Goal: Transaction & Acquisition: Purchase product/service

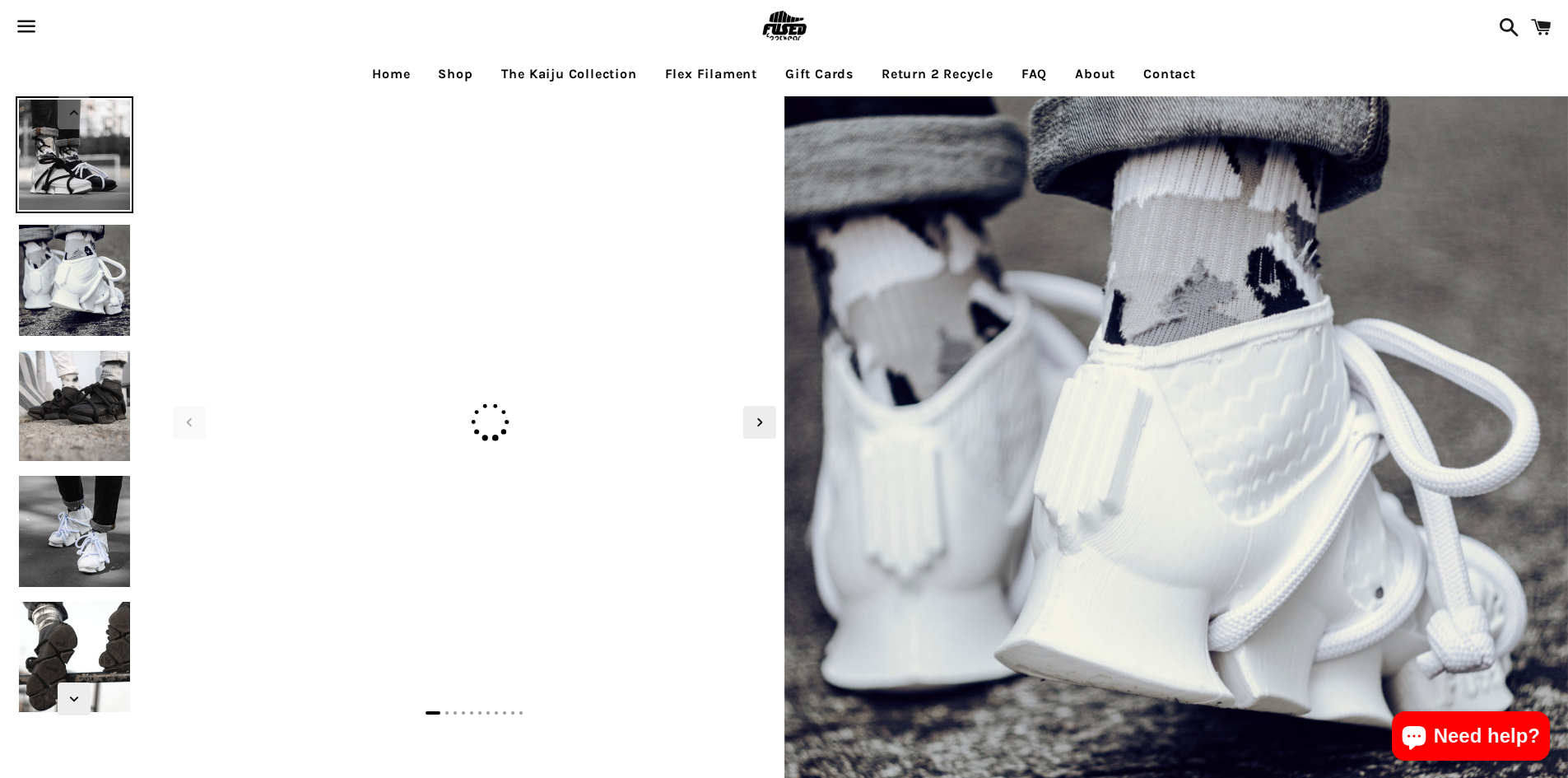
select select "**********"
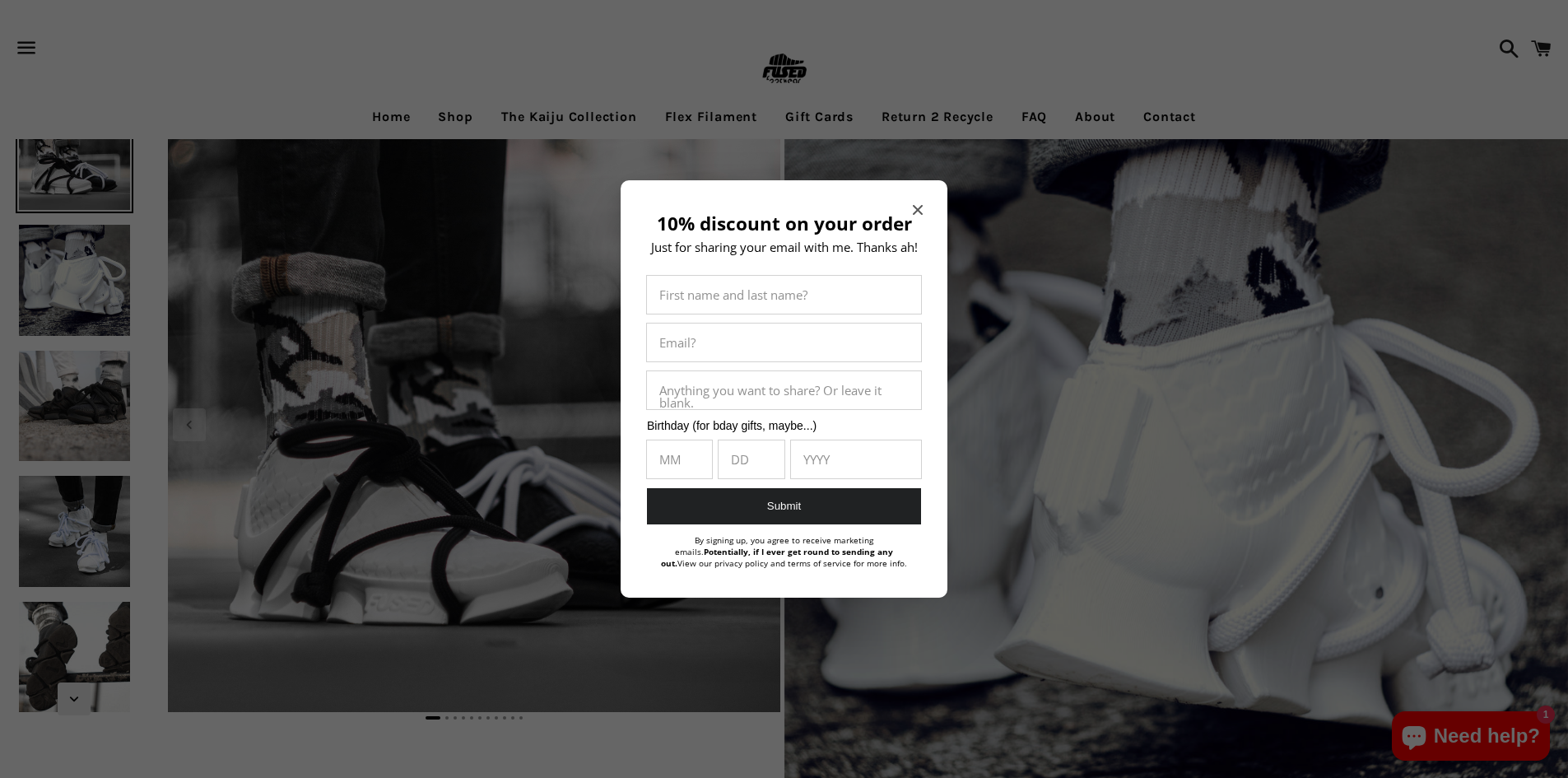
click at [917, 205] on icon "Close modal" at bounding box center [917, 210] width 10 height 10
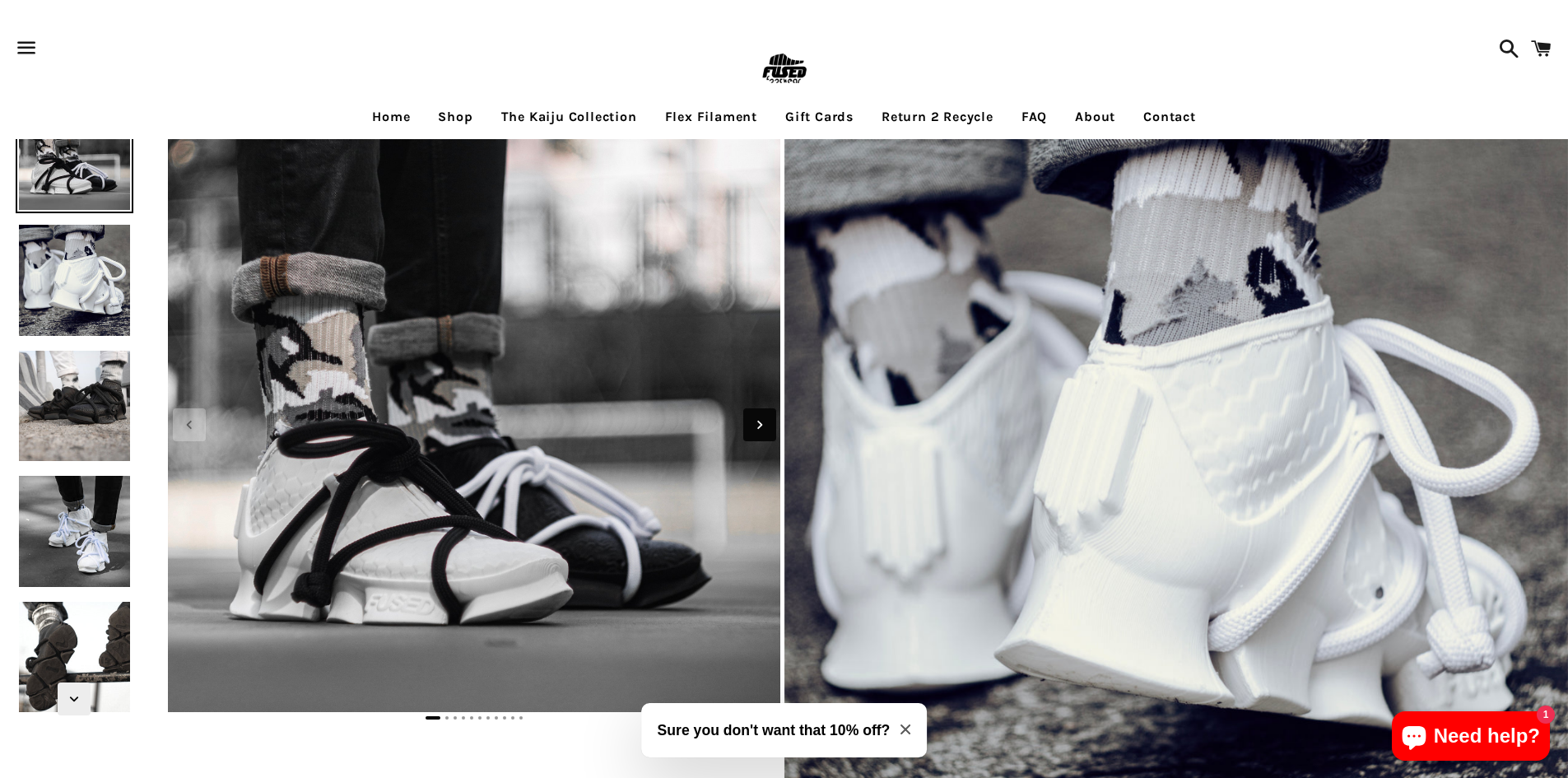
click at [759, 424] on icon "Next slide" at bounding box center [760, 425] width 18 height 18
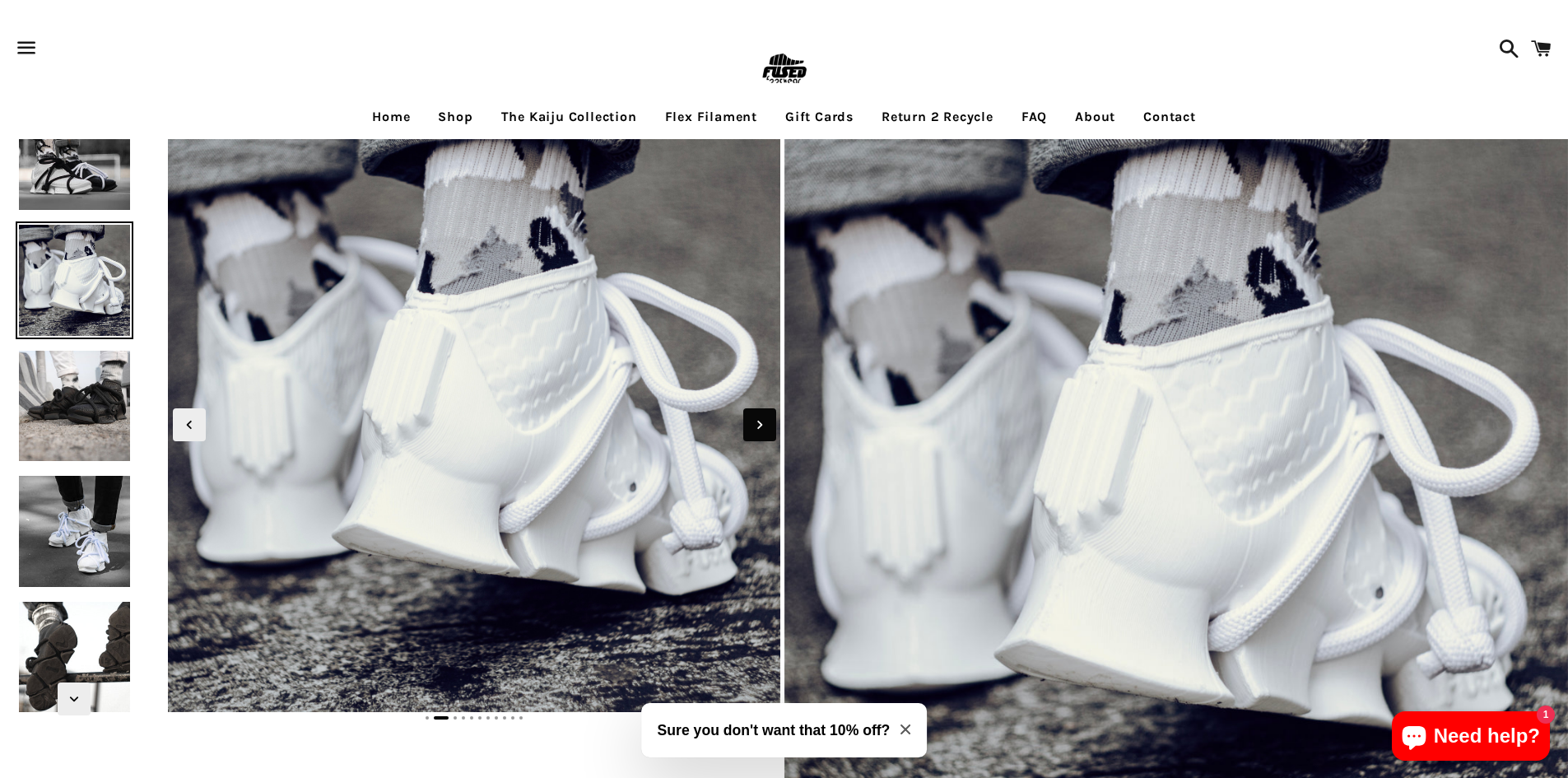
click at [759, 424] on icon "Next slide" at bounding box center [760, 425] width 18 height 18
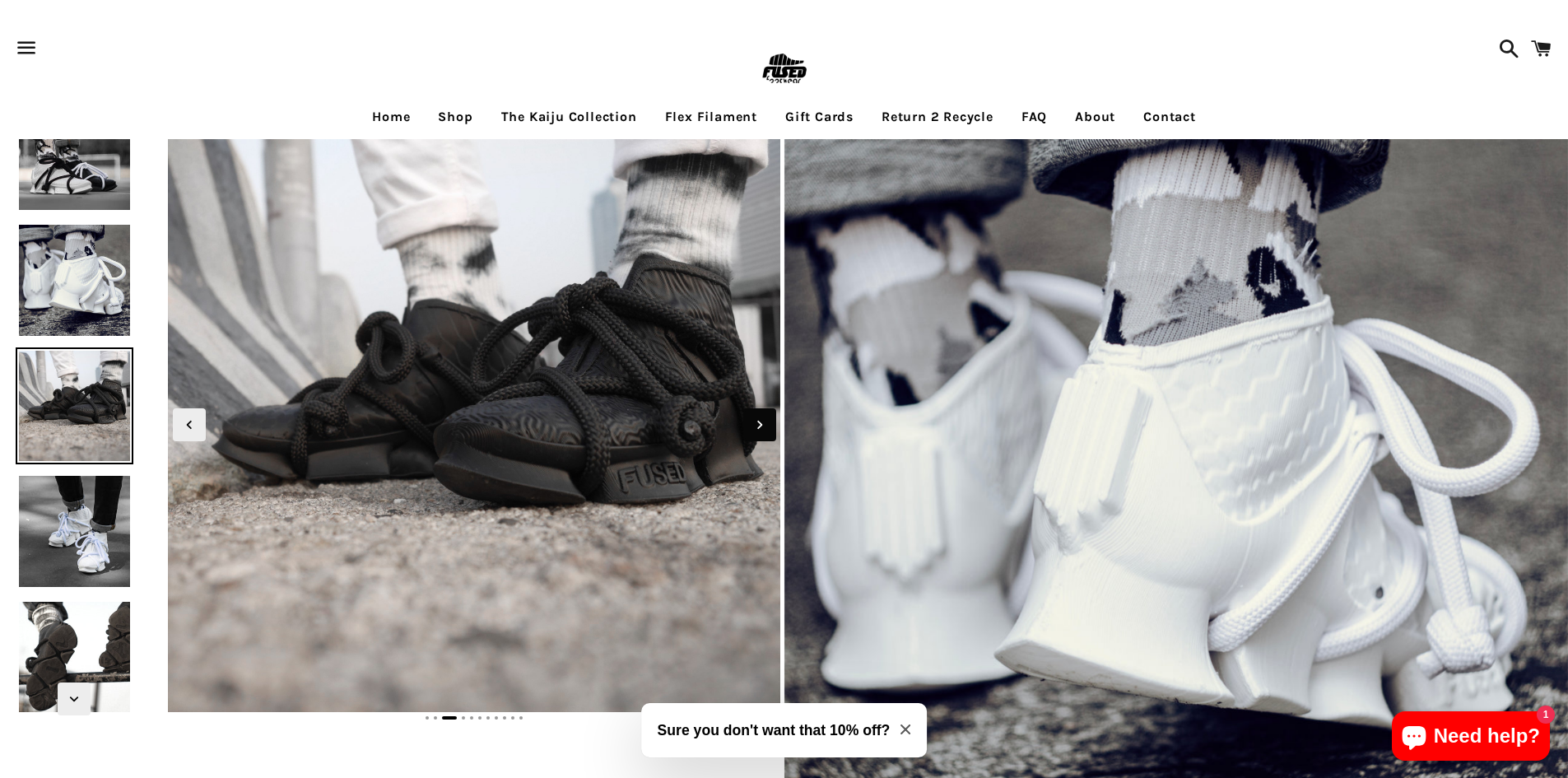
click at [759, 424] on icon "Next slide" at bounding box center [760, 425] width 18 height 18
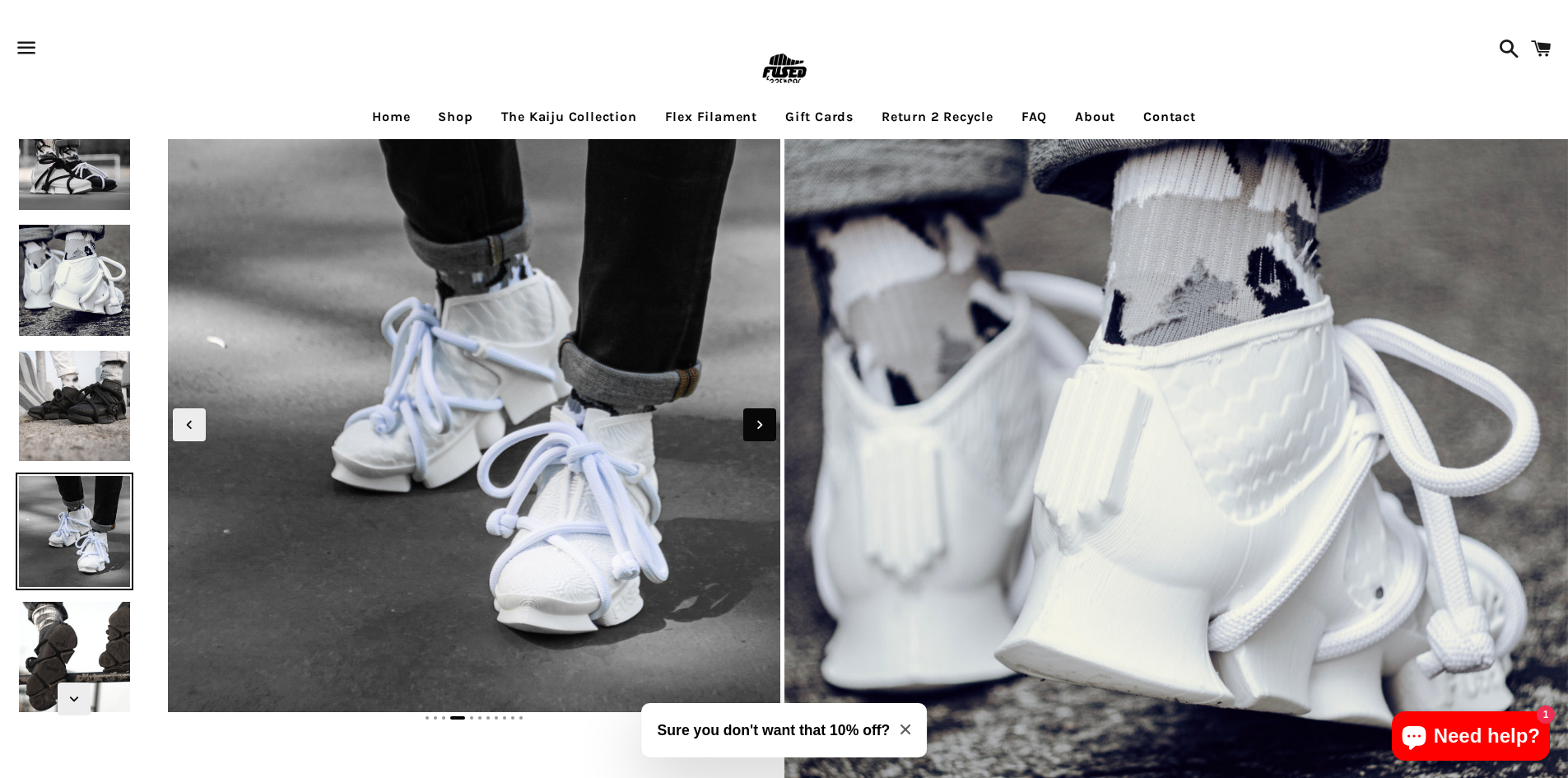
click at [759, 424] on icon "Next slide" at bounding box center [760, 425] width 18 height 18
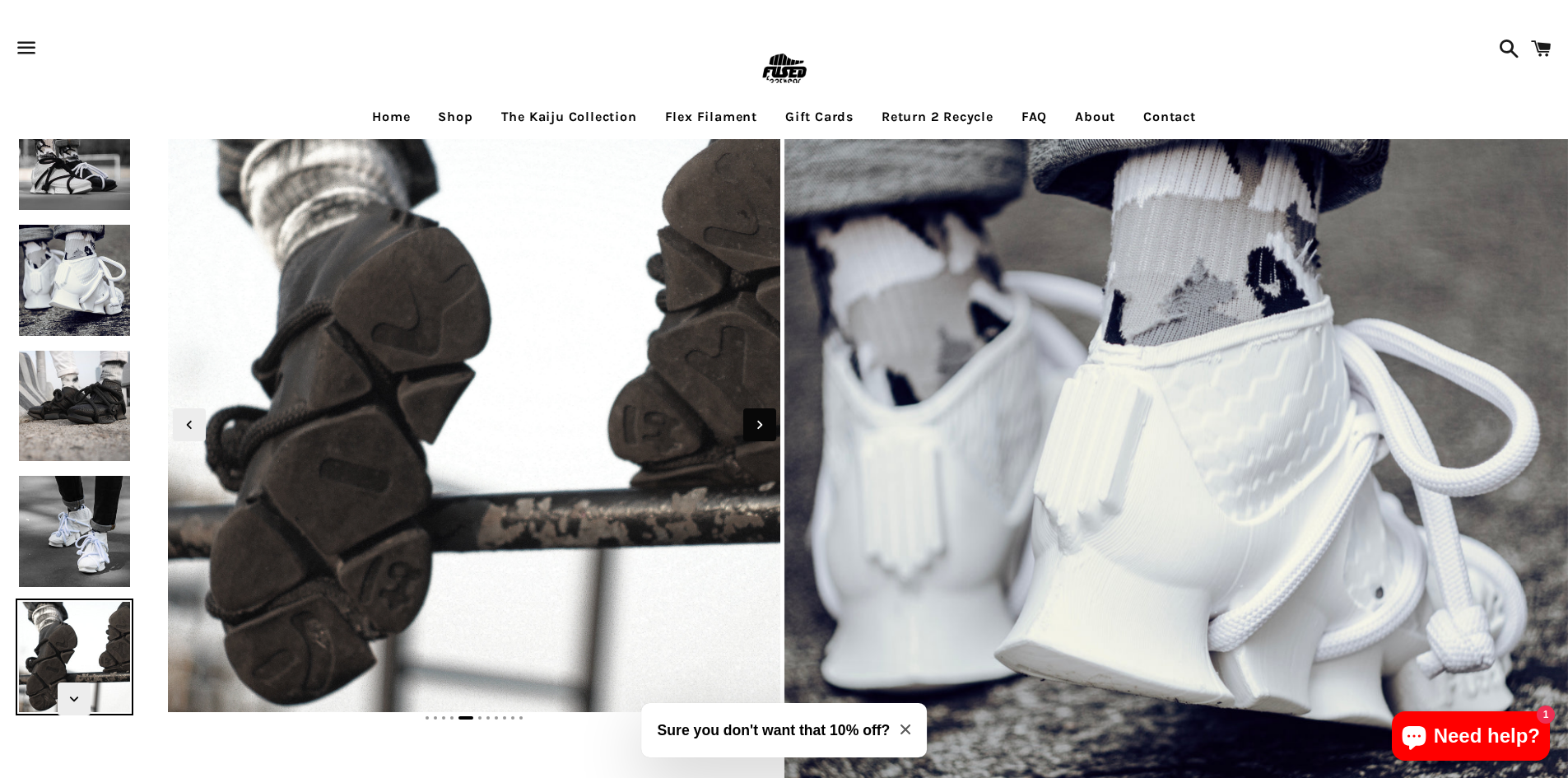
click at [759, 425] on icon "Next slide" at bounding box center [760, 425] width 18 height 18
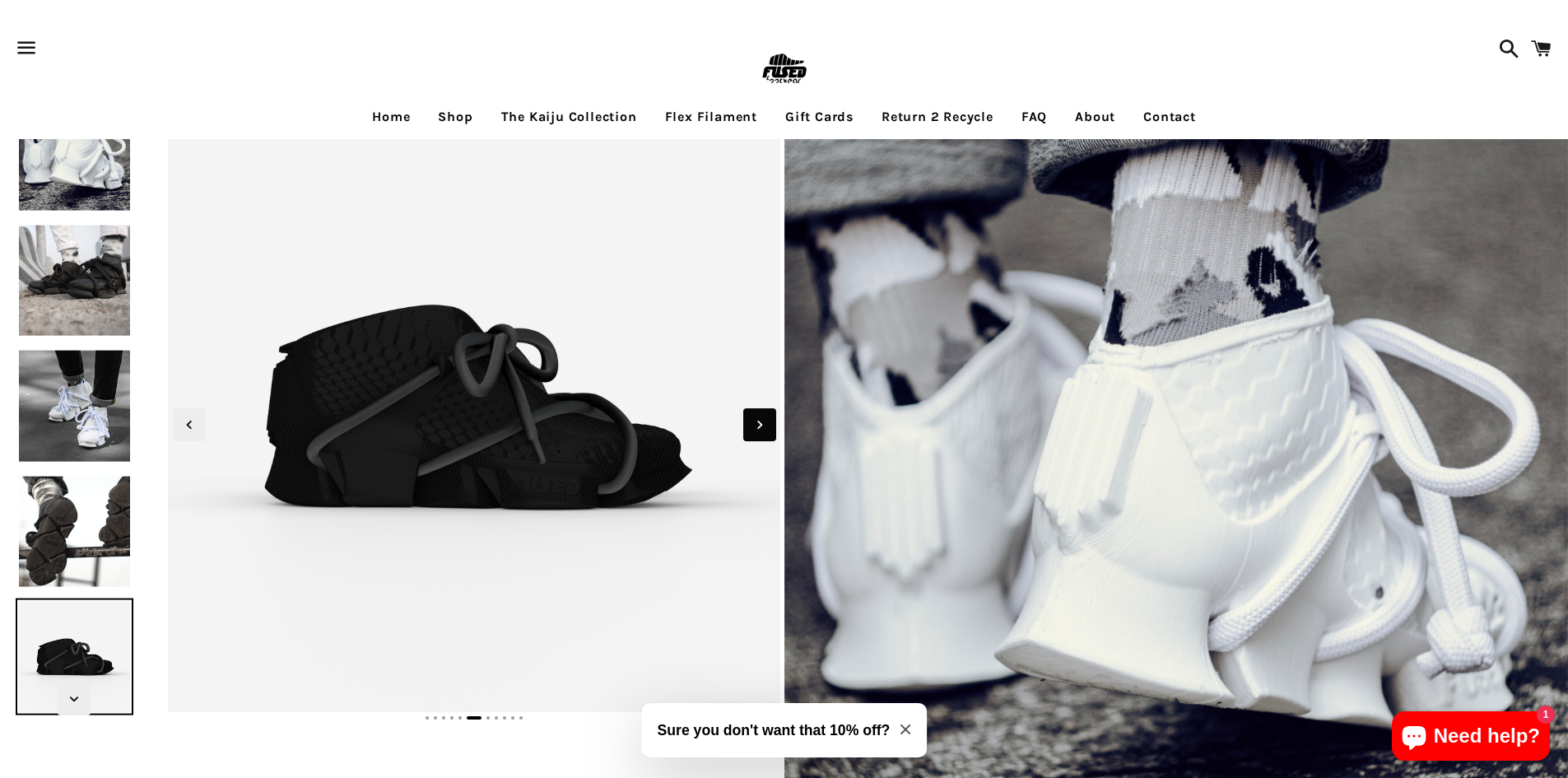
click at [759, 425] on icon "Next slide" at bounding box center [760, 425] width 18 height 18
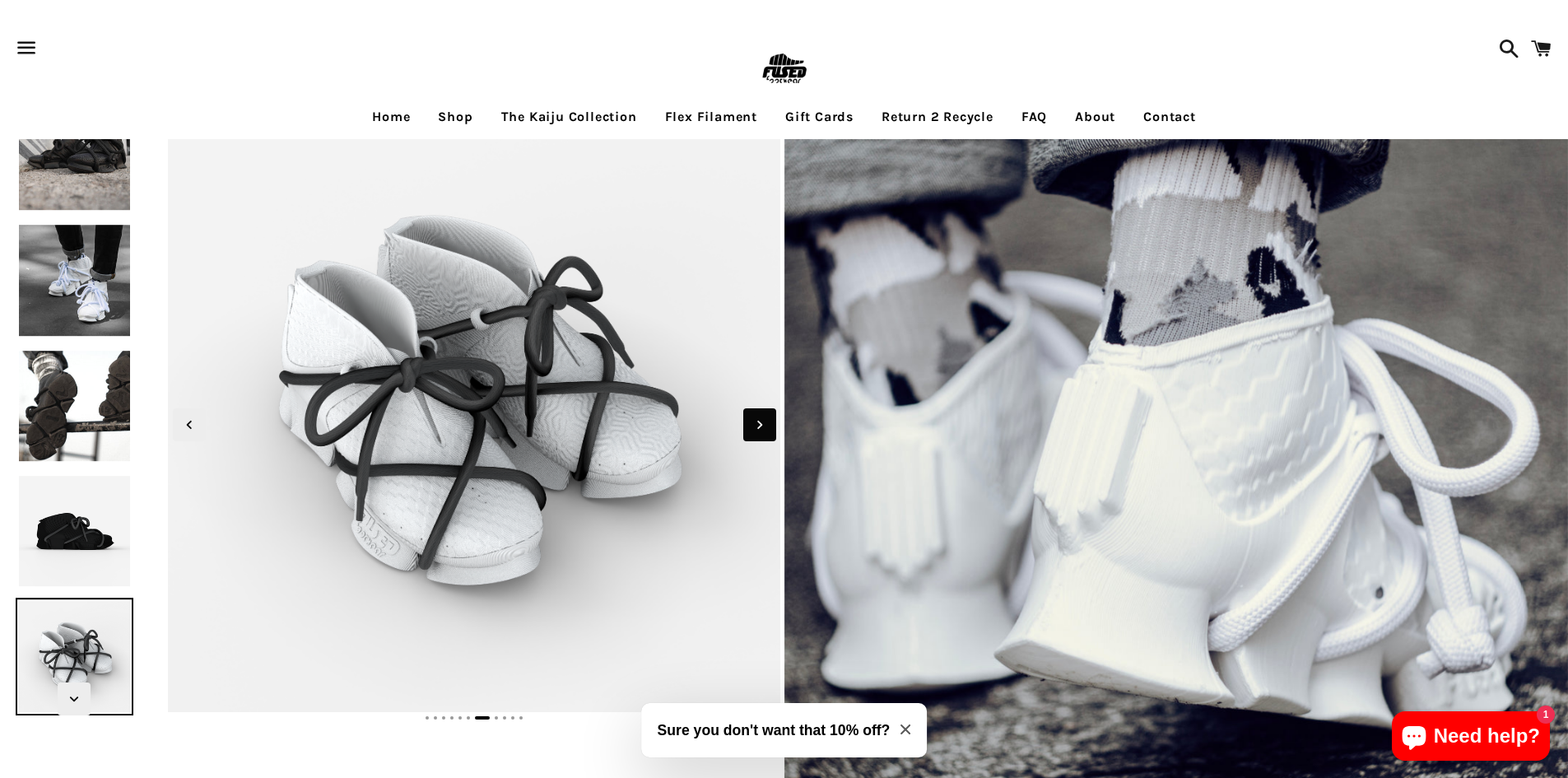
click at [758, 425] on icon "Next slide" at bounding box center [760, 425] width 18 height 18
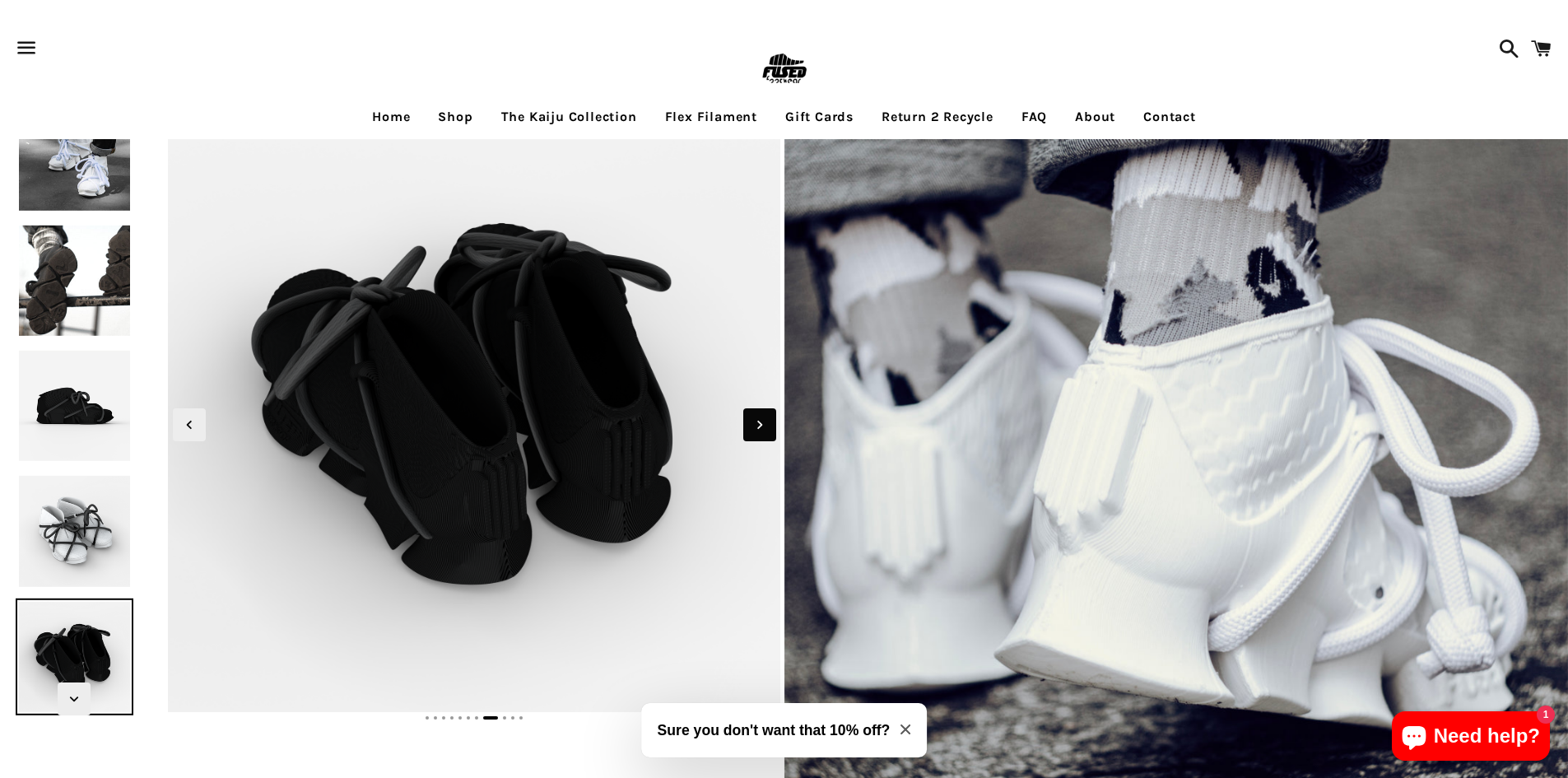
click at [758, 425] on icon "Next slide" at bounding box center [760, 425] width 18 height 18
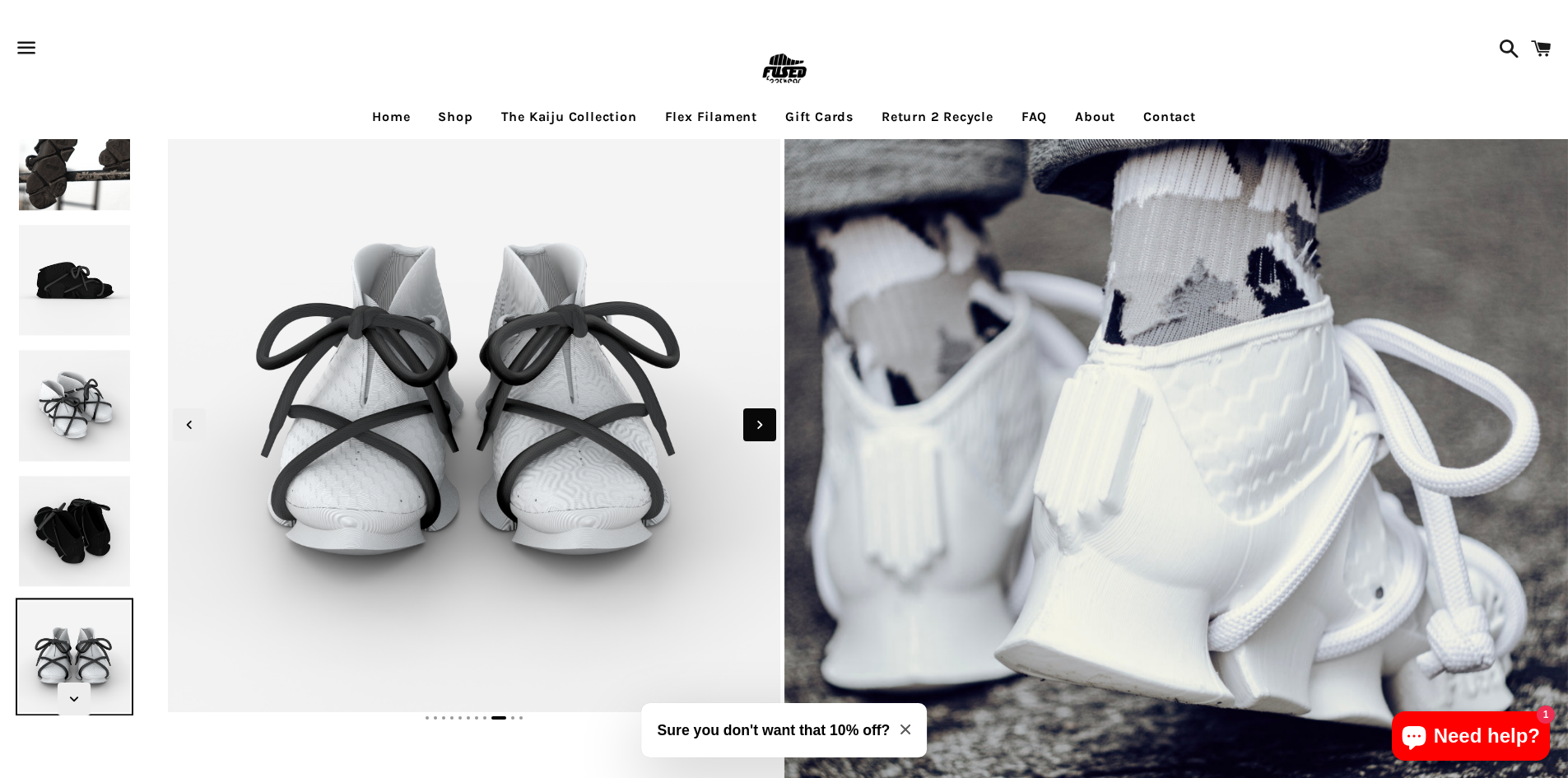
click at [758, 427] on icon "Next slide" at bounding box center [759, 425] width 5 height 8
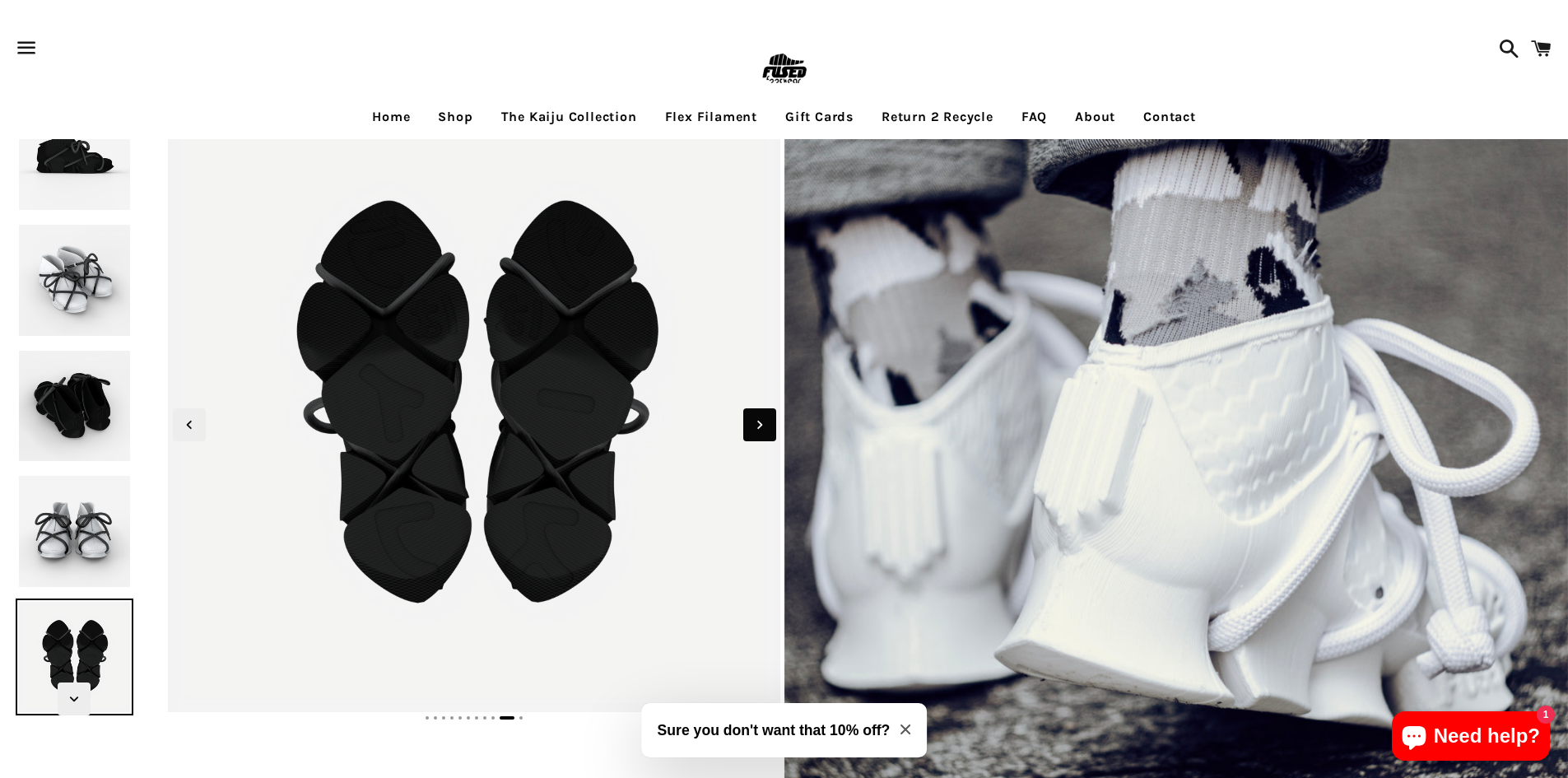
click at [758, 427] on icon "Next slide" at bounding box center [759, 425] width 5 height 8
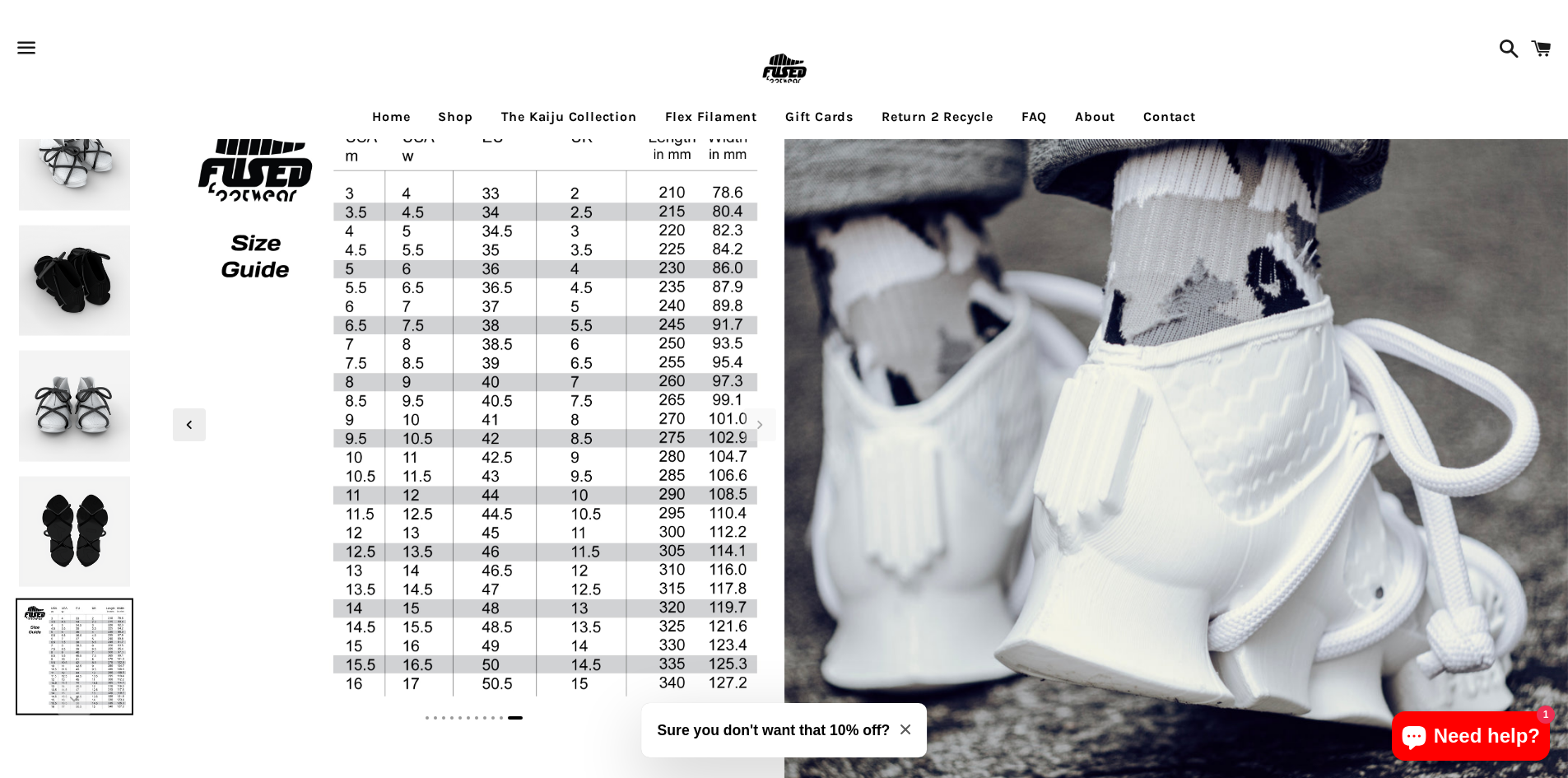
click at [448, 113] on link "Shop" at bounding box center [455, 117] width 59 height 41
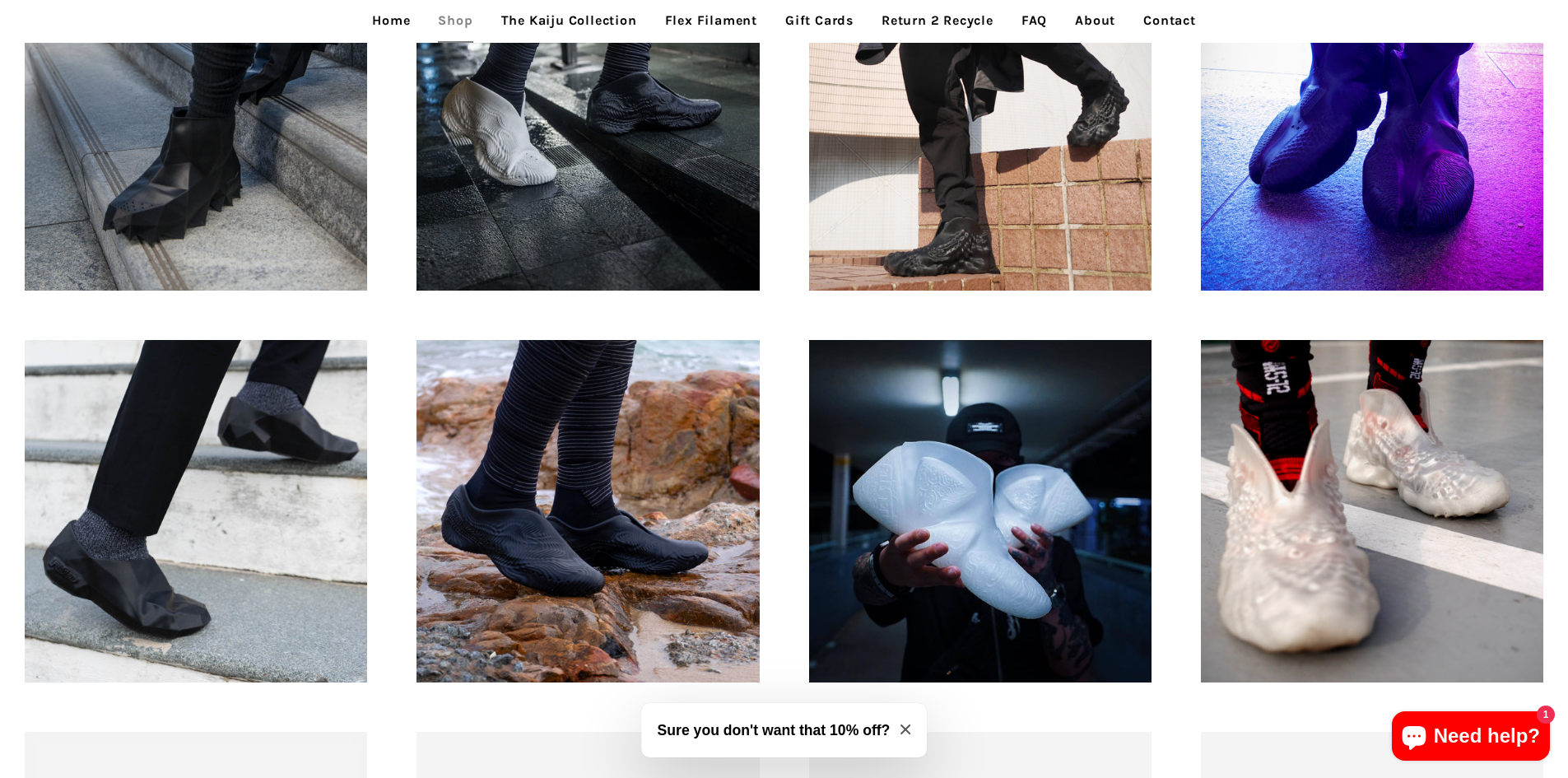
scroll to position [1399, 0]
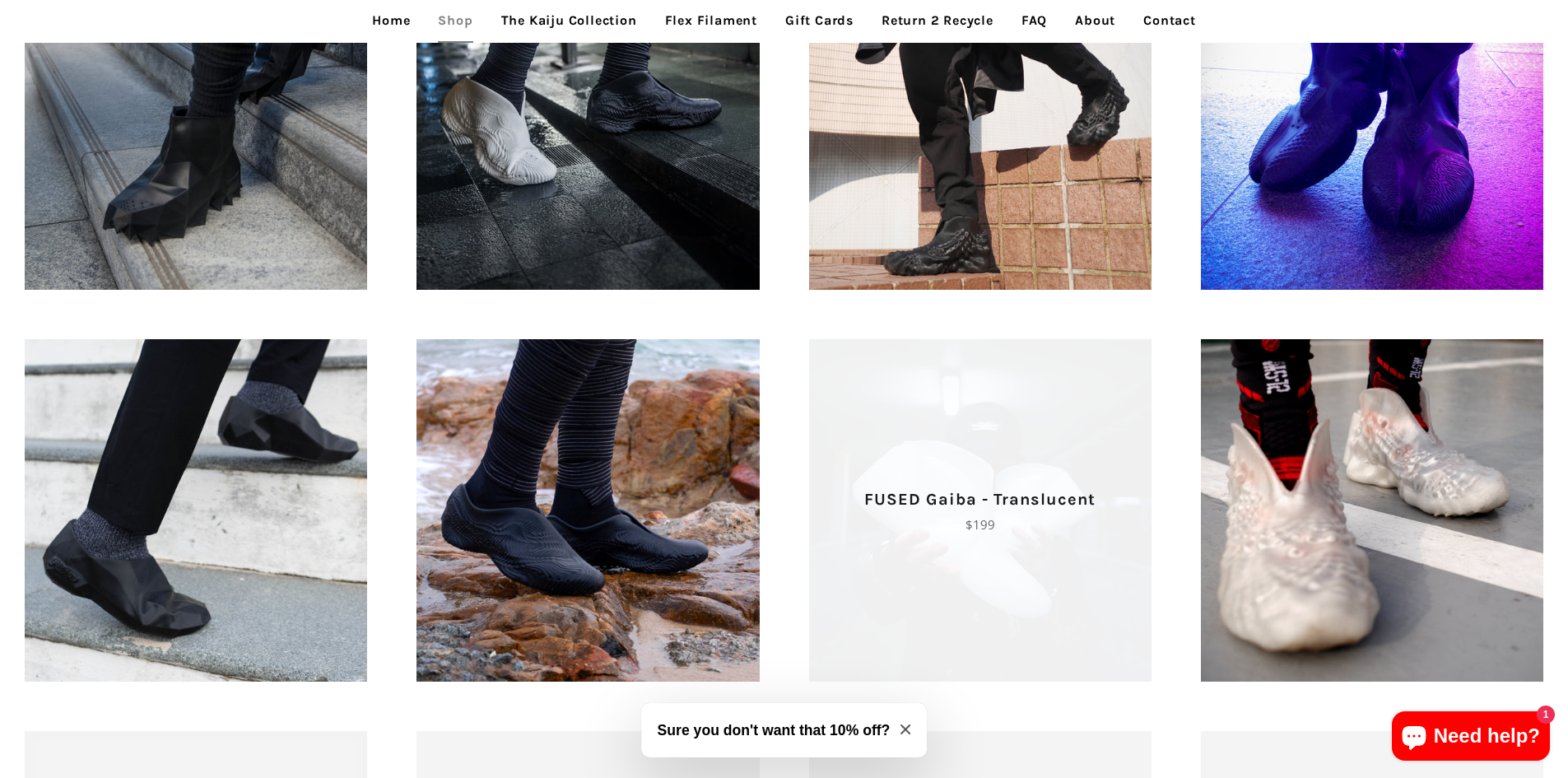
click at [984, 625] on span "FUSED Gaiba - Translucent Regular price $199" at bounding box center [980, 510] width 343 height 343
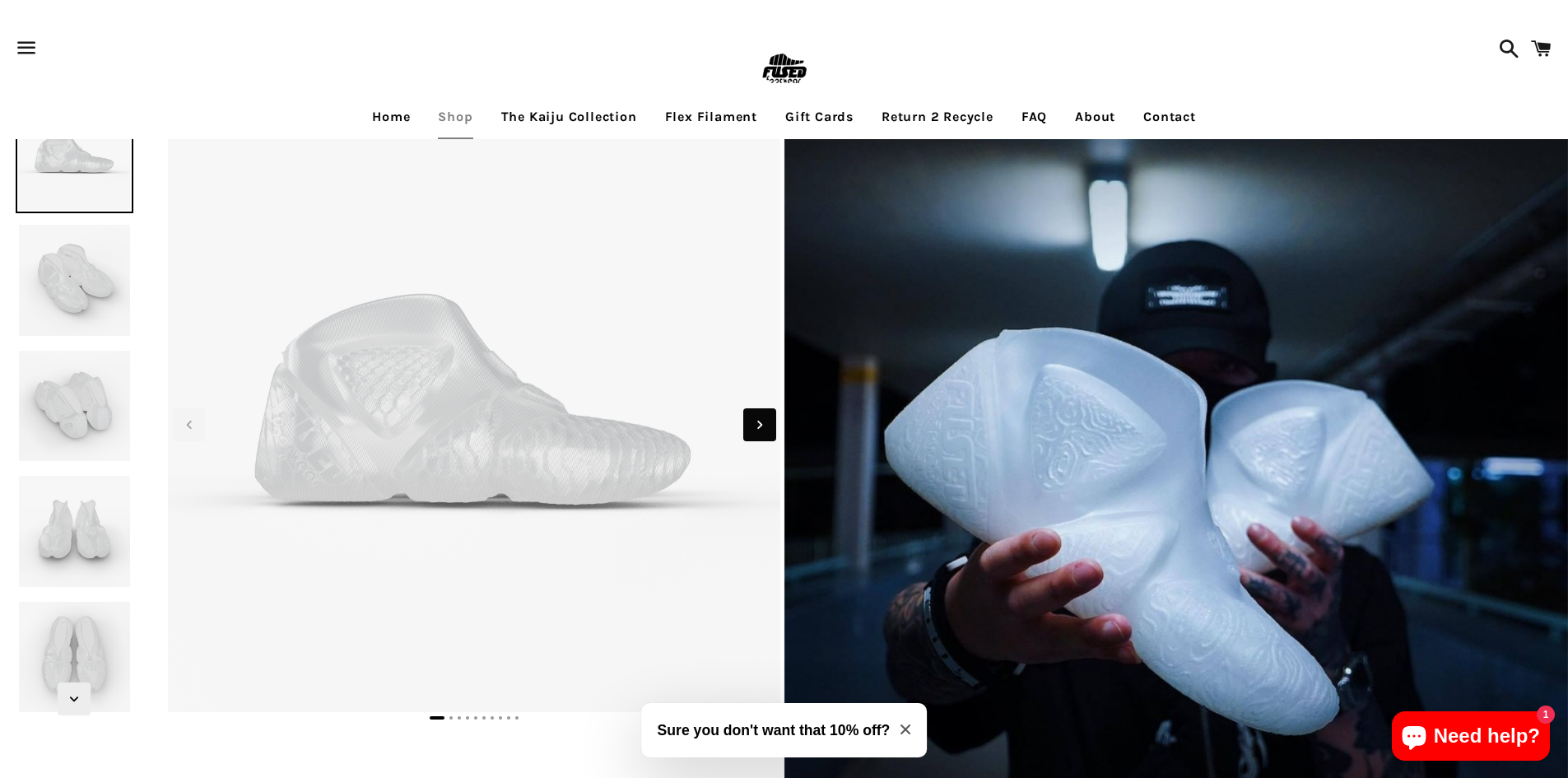
click at [762, 423] on icon "Next slide" at bounding box center [760, 425] width 18 height 18
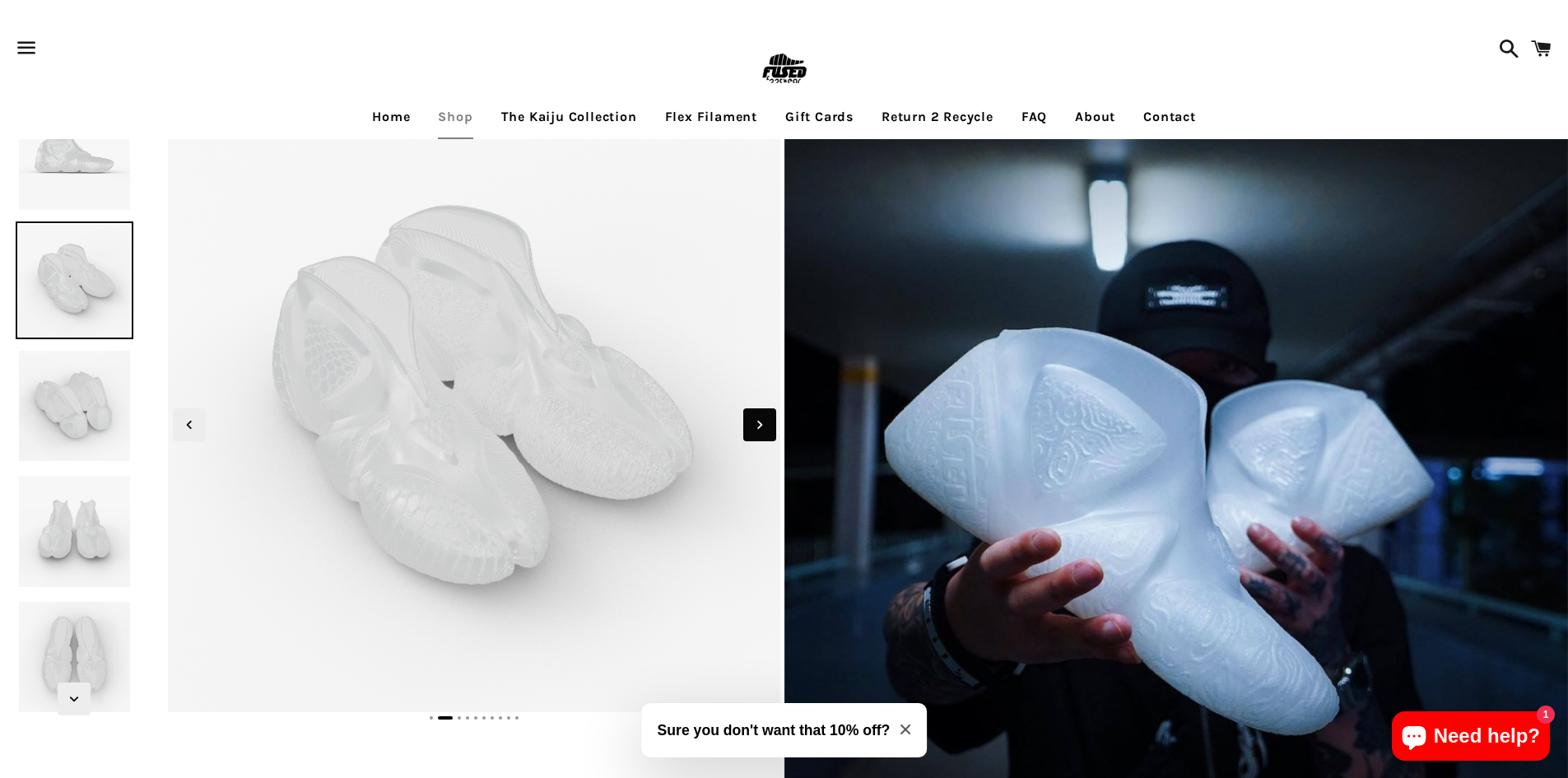
click at [762, 423] on icon "Next slide" at bounding box center [760, 425] width 18 height 18
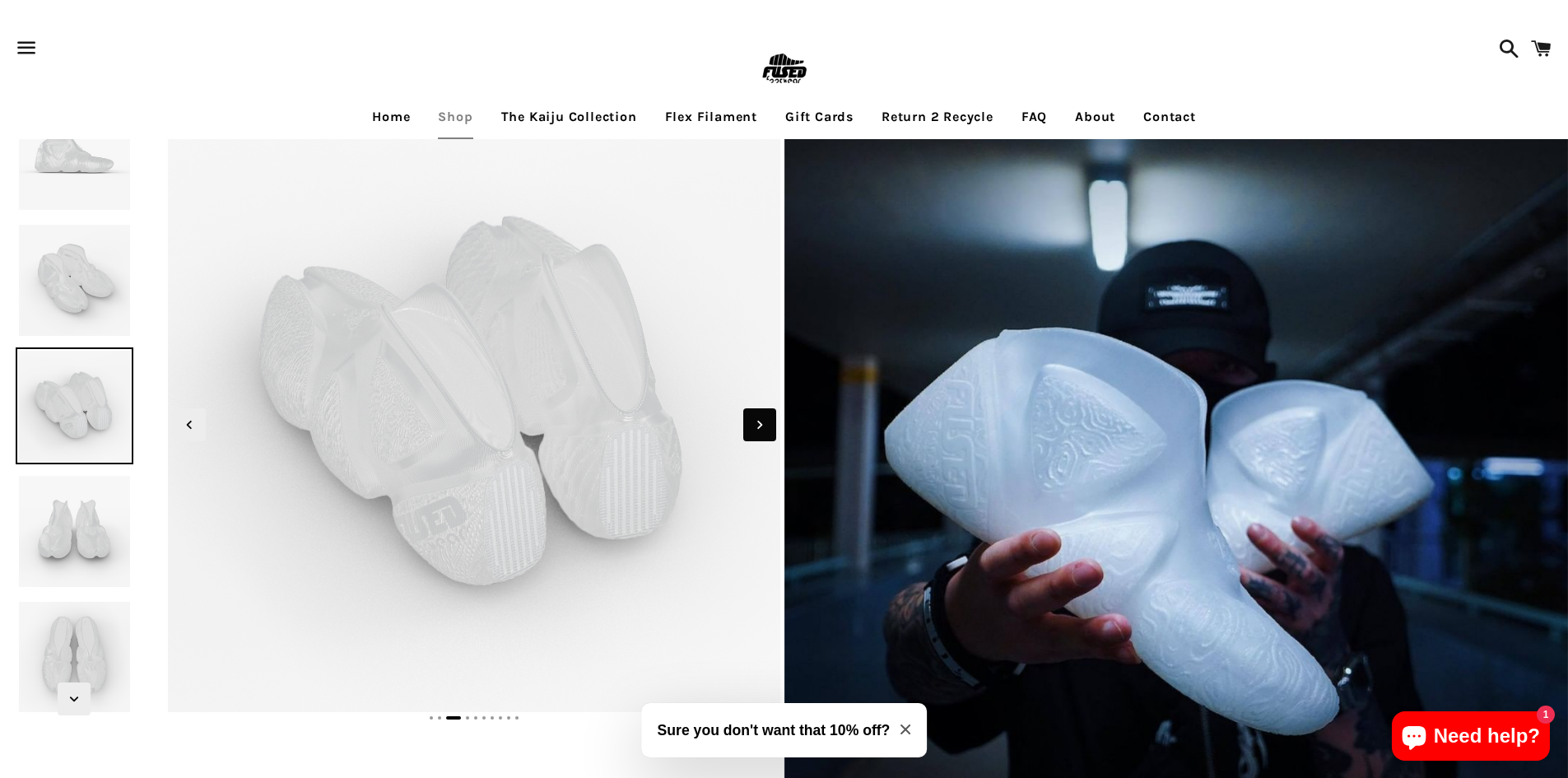
click at [762, 423] on icon "Next slide" at bounding box center [760, 425] width 18 height 18
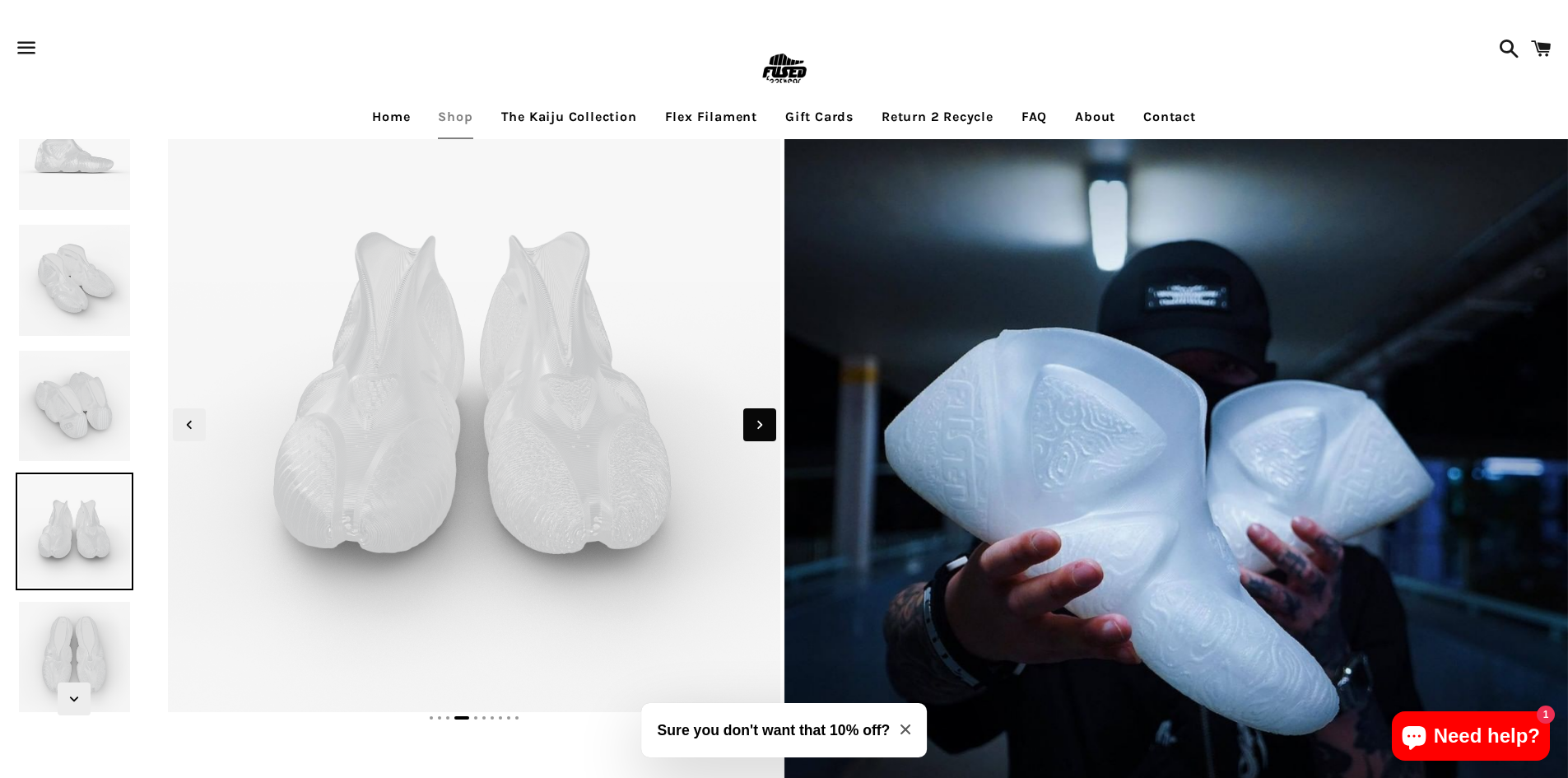
click at [762, 423] on icon "Next slide" at bounding box center [760, 425] width 18 height 18
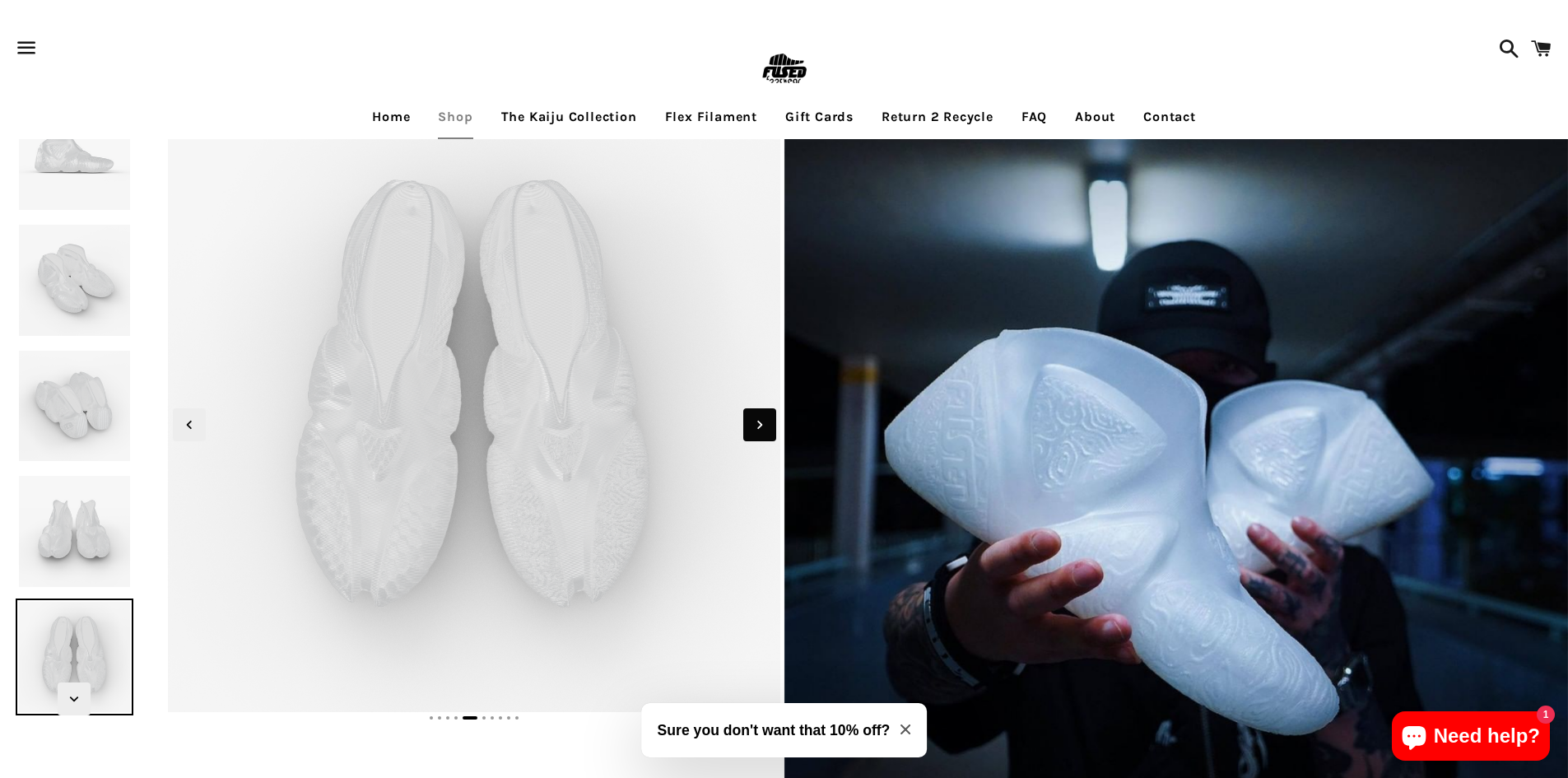
click at [762, 423] on icon "Next slide" at bounding box center [760, 425] width 18 height 18
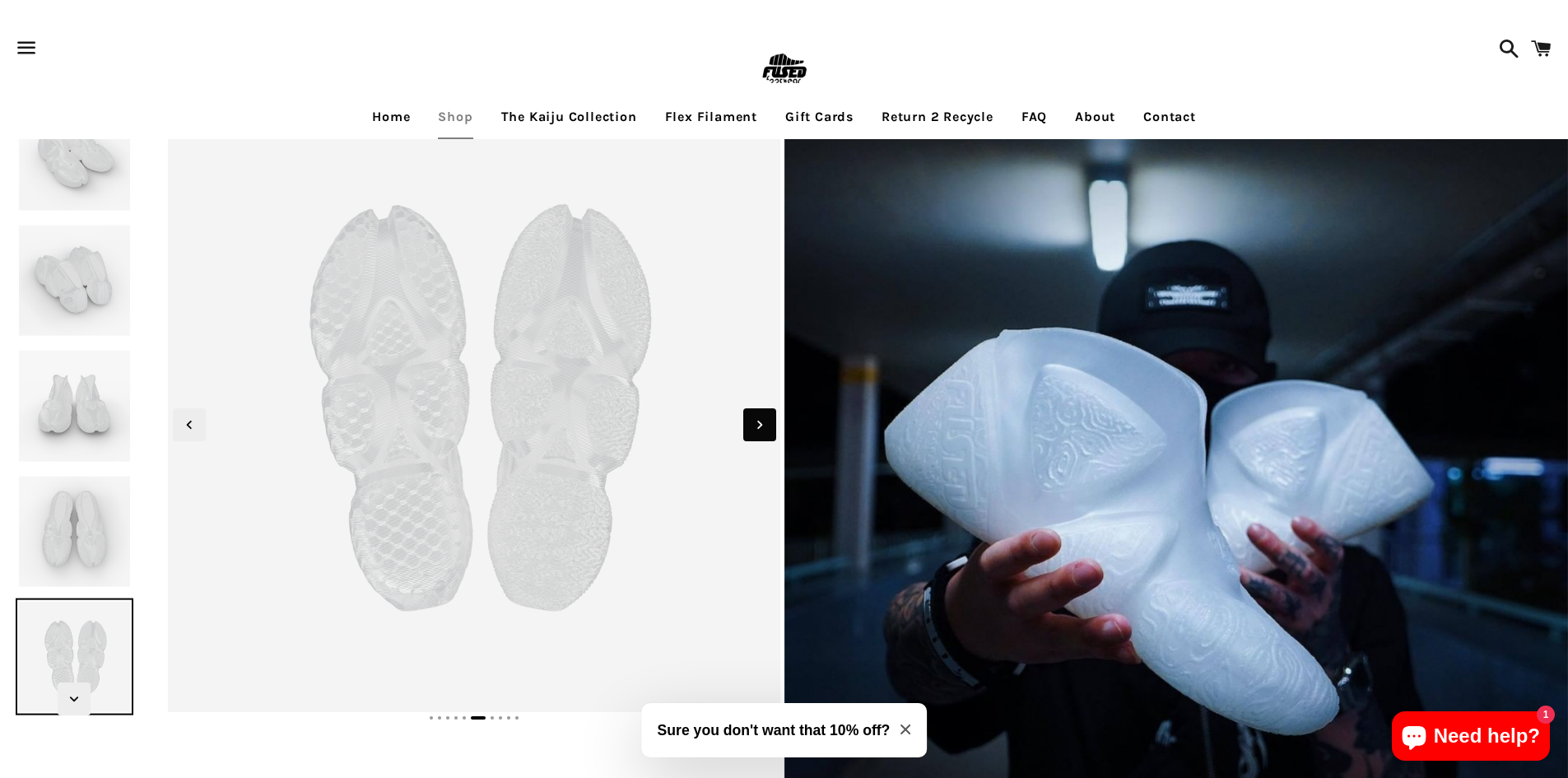
click at [762, 423] on icon "Next slide" at bounding box center [760, 425] width 18 height 18
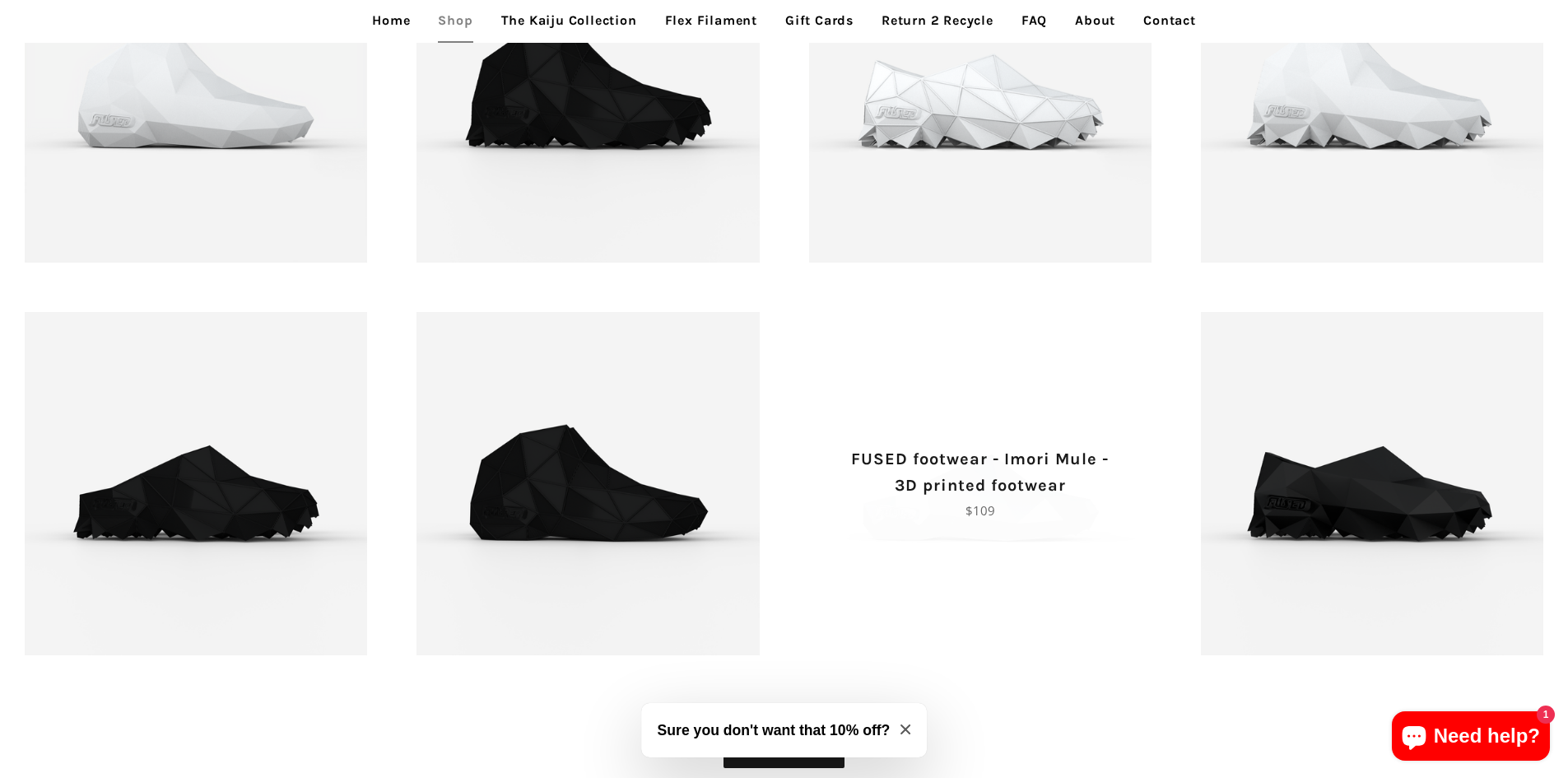
scroll to position [2223, 0]
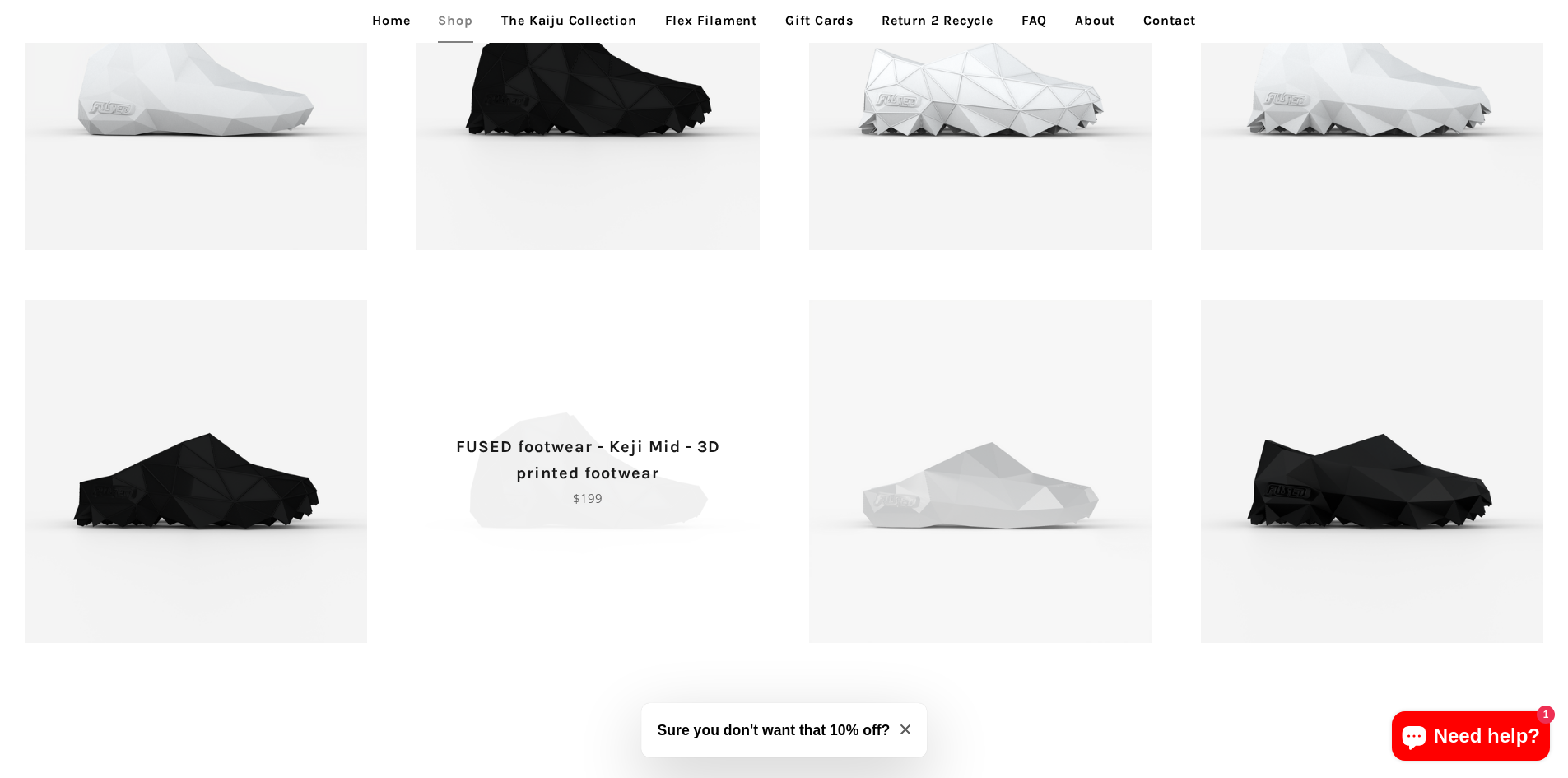
click at [590, 477] on p "FUSED footwear - Keji Mid - 3D printed footwear" at bounding box center [588, 460] width 285 height 53
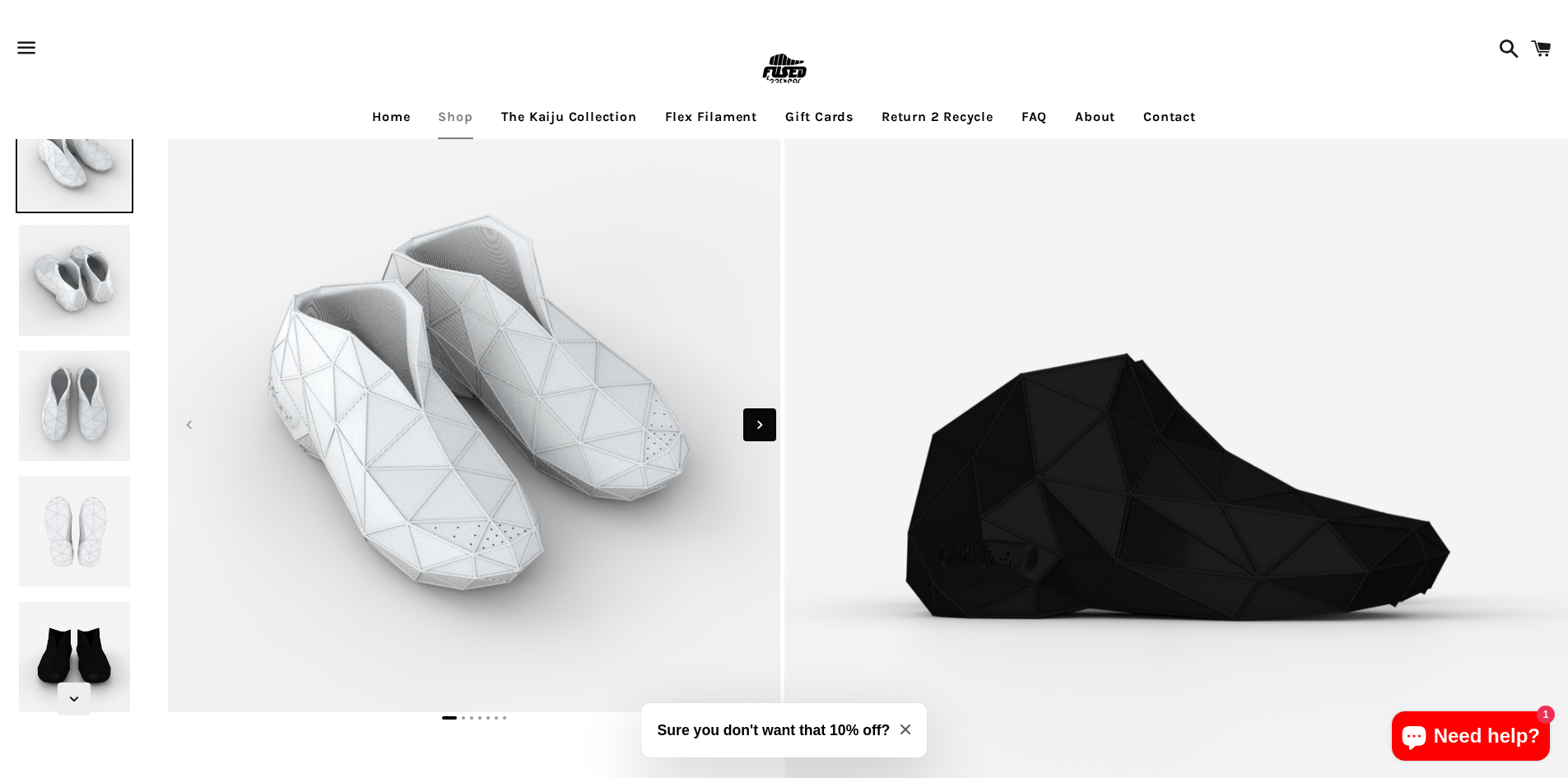
click at [755, 427] on icon "Next slide" at bounding box center [760, 425] width 18 height 18
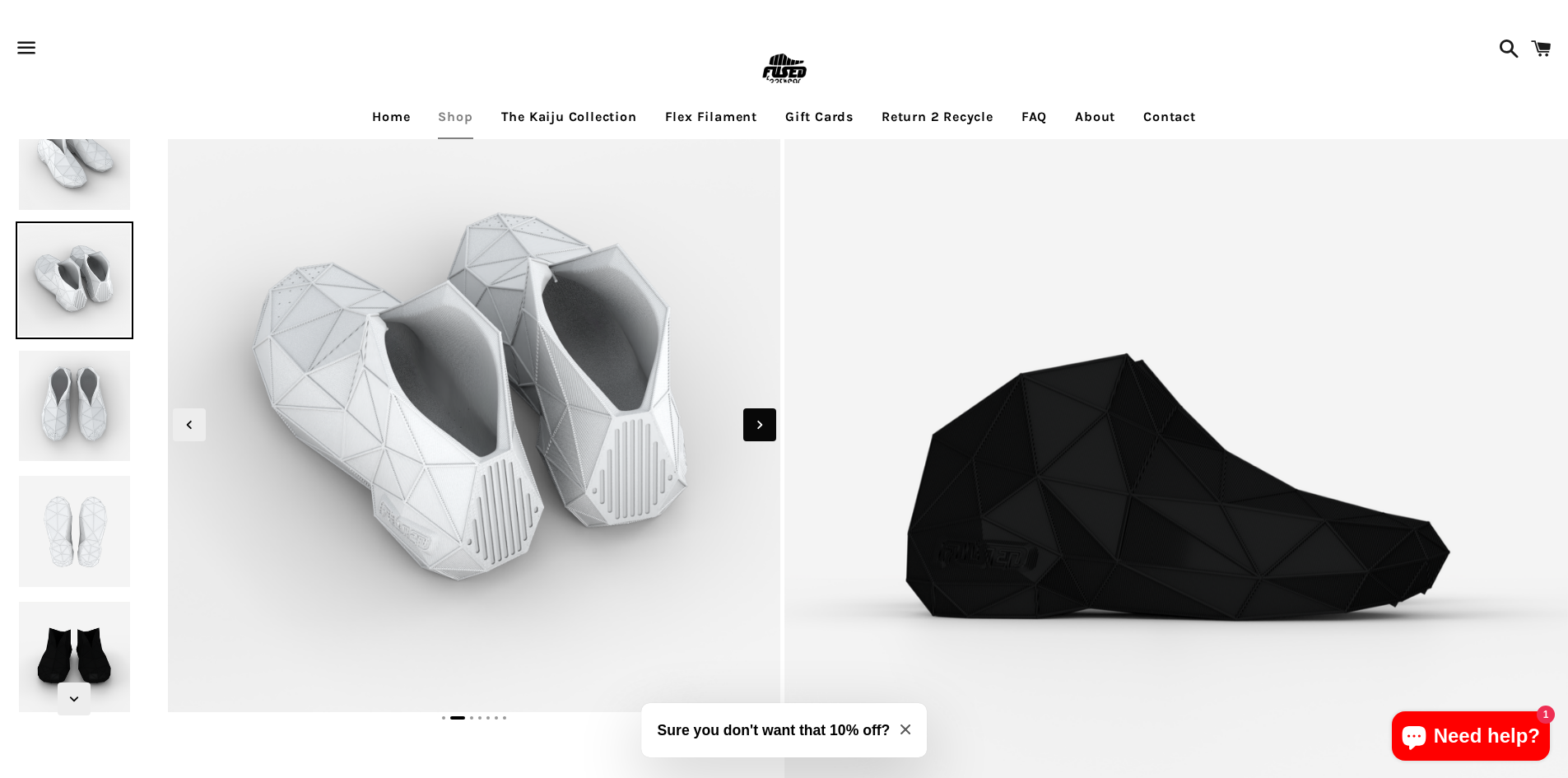
click at [755, 427] on icon "Next slide" at bounding box center [760, 425] width 18 height 18
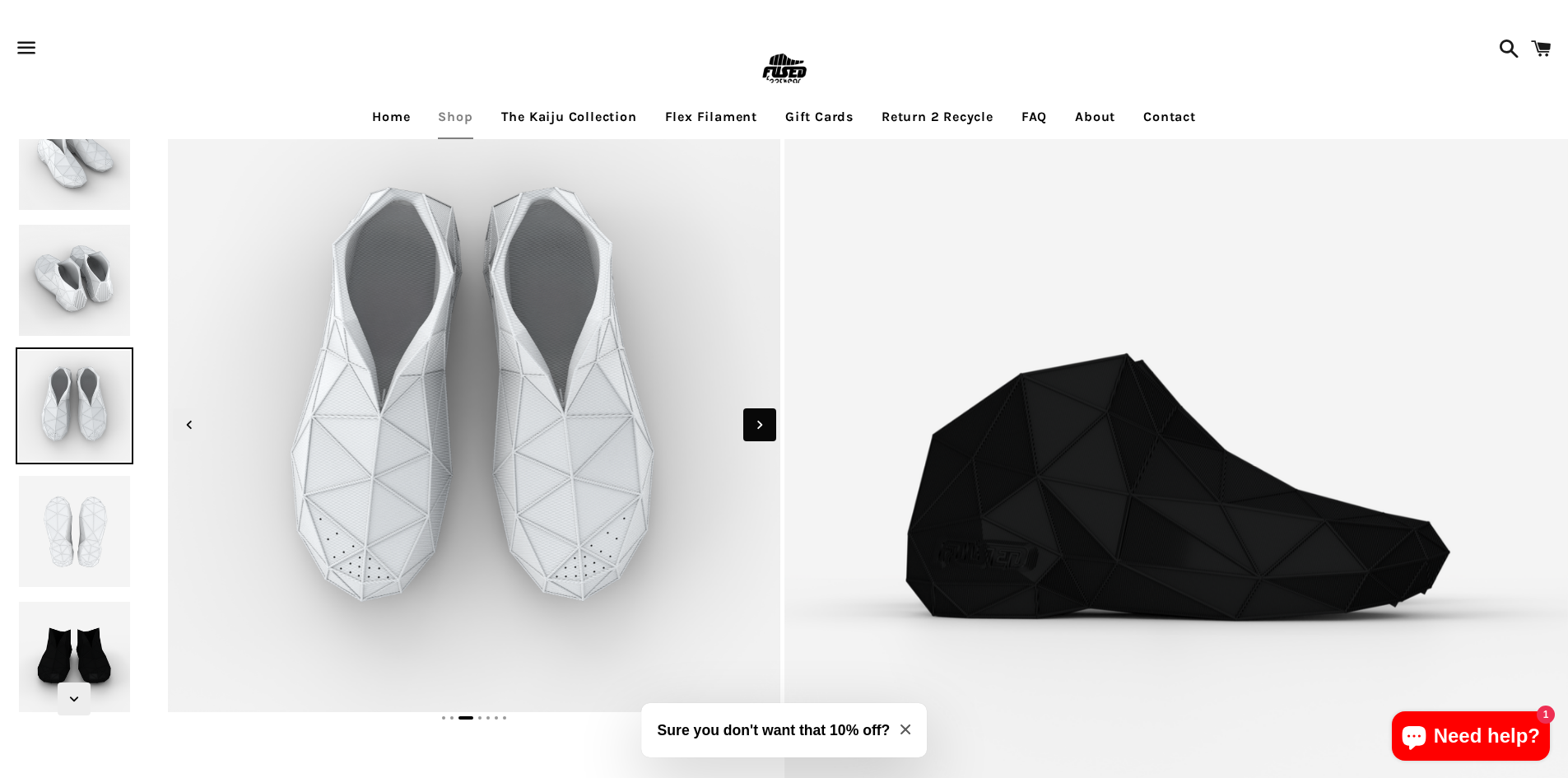
click at [755, 427] on icon "Next slide" at bounding box center [760, 425] width 18 height 18
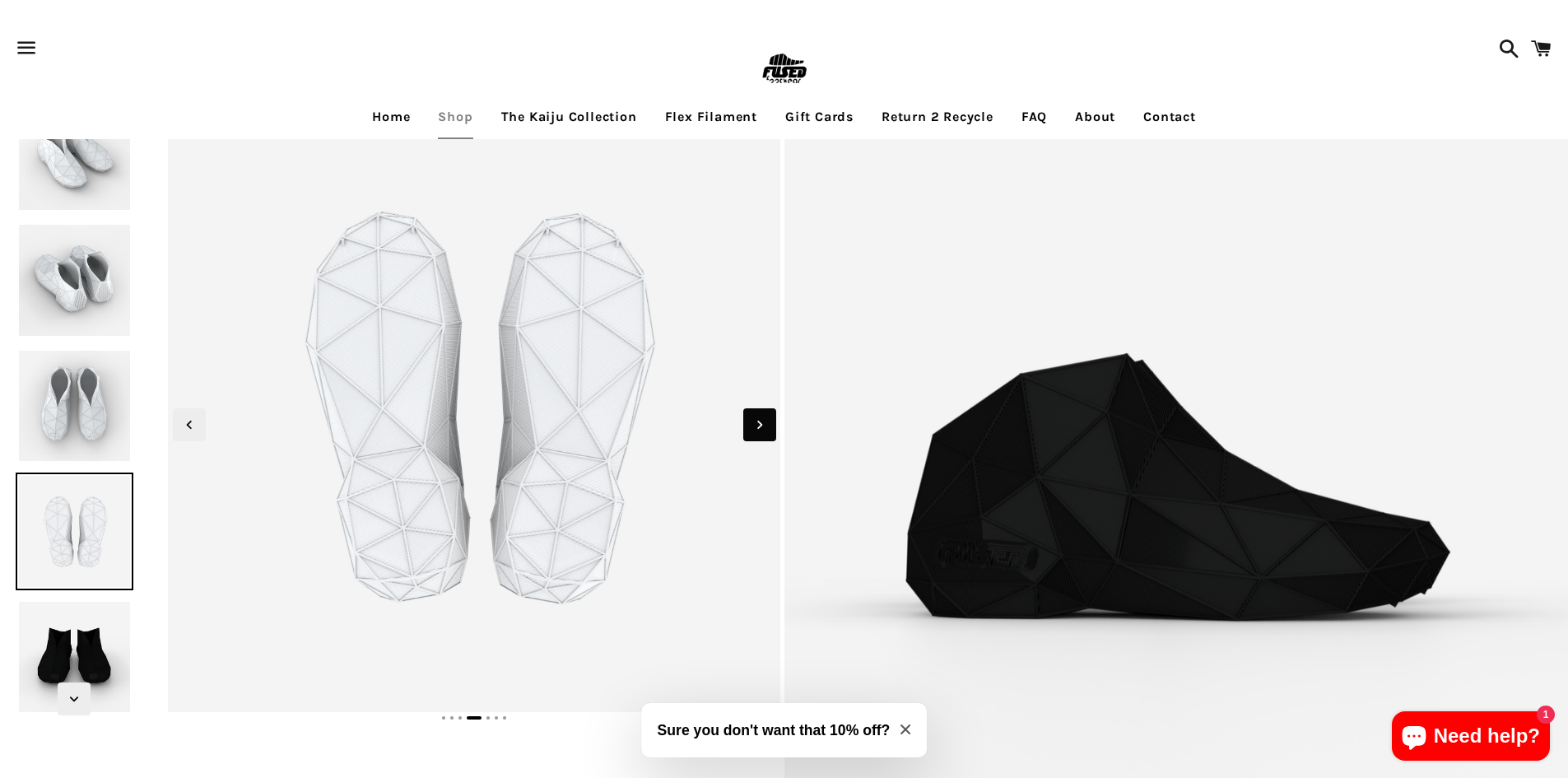
click at [753, 431] on icon "Next slide" at bounding box center [760, 425] width 18 height 18
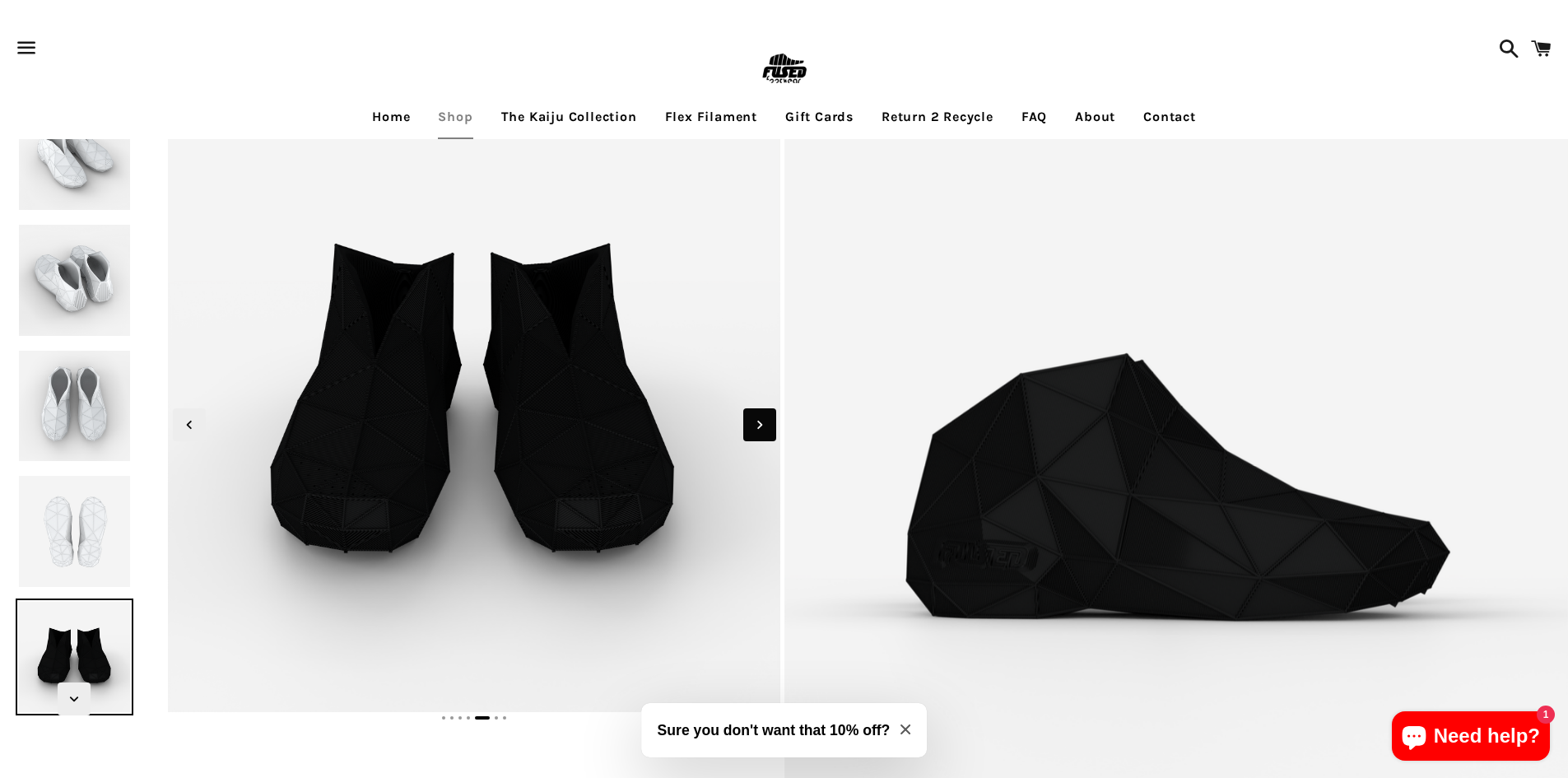
click at [761, 426] on icon "Next slide" at bounding box center [759, 425] width 5 height 8
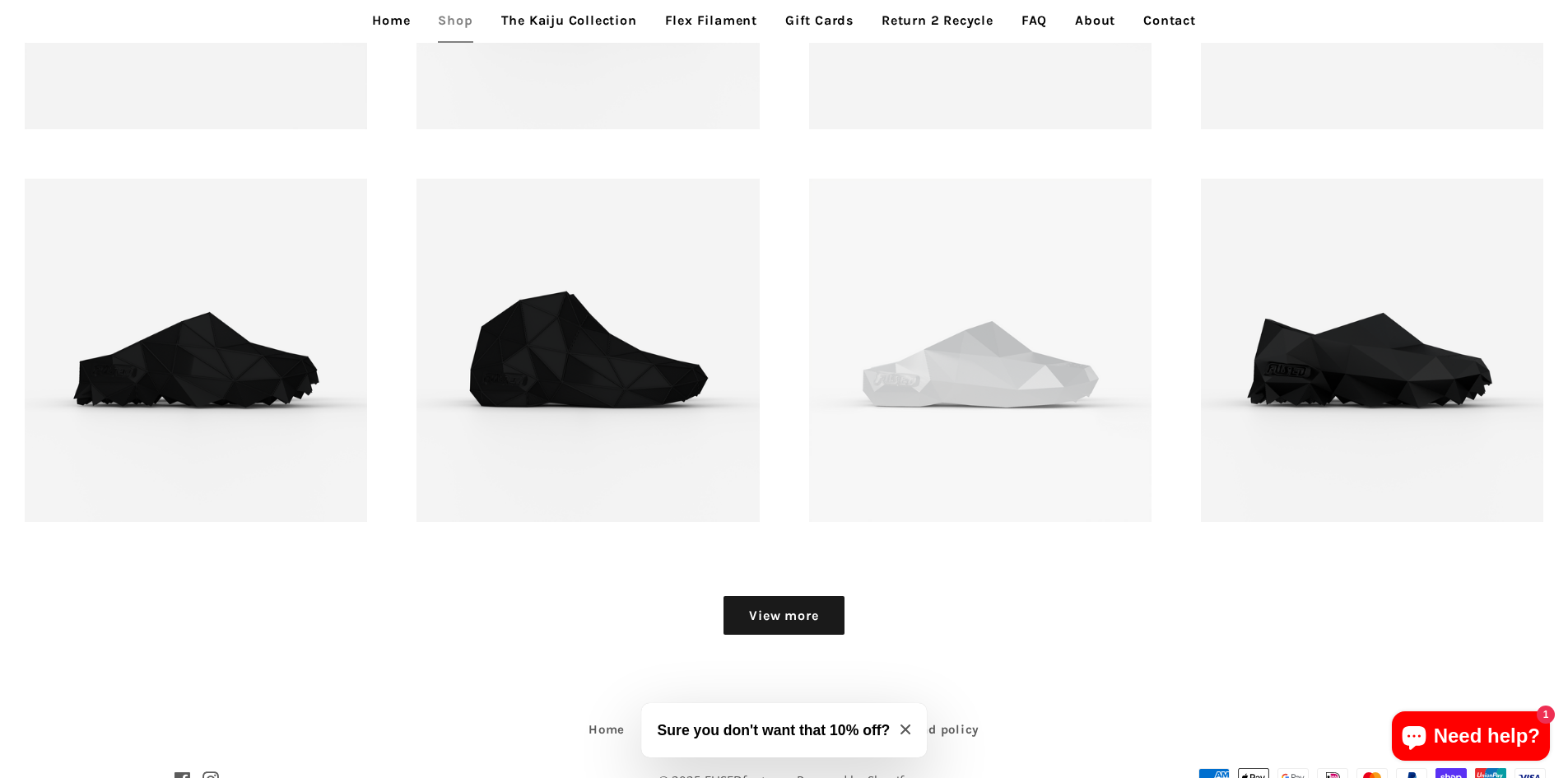
scroll to position [2401, 0]
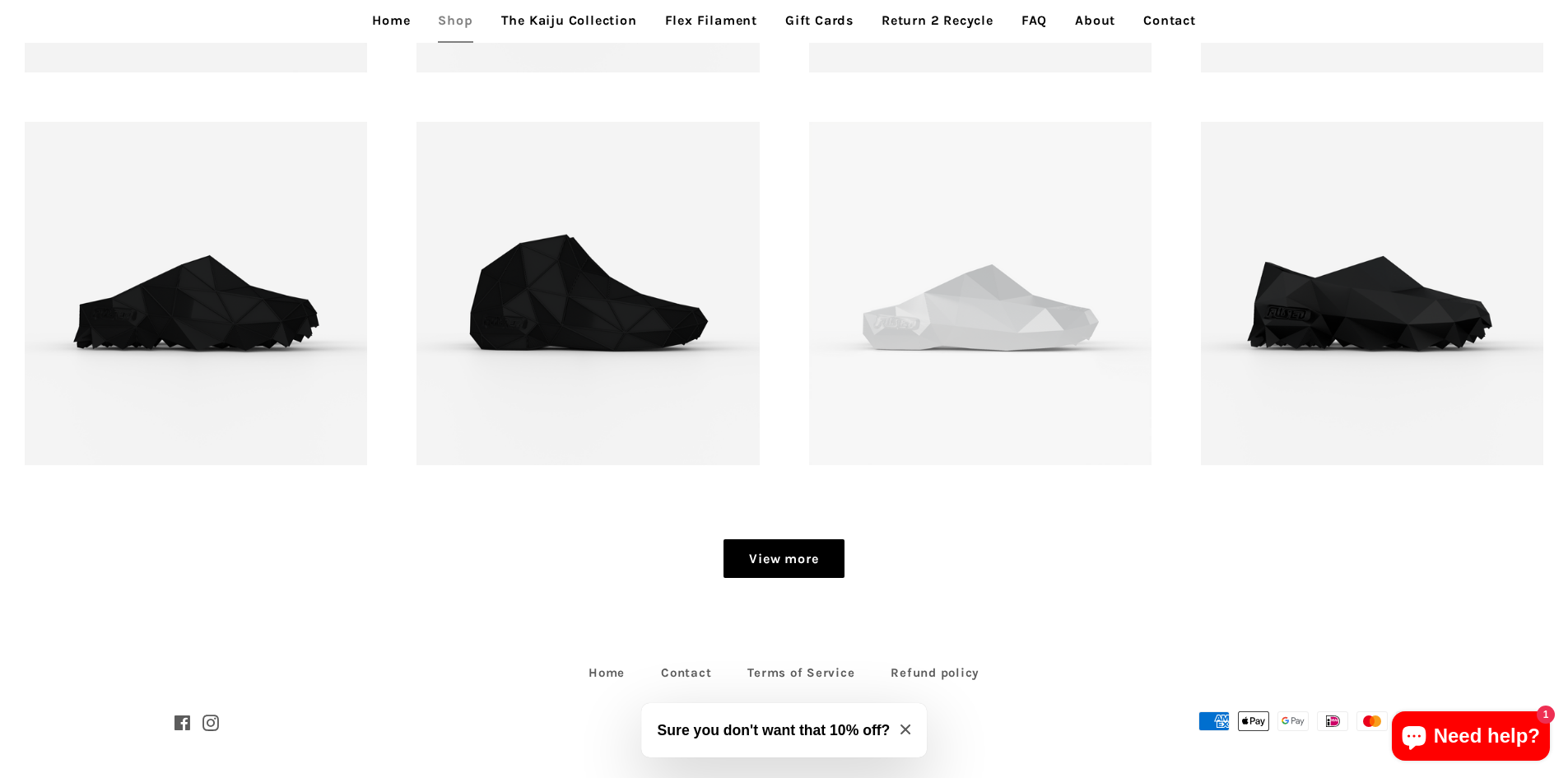
click at [783, 559] on link "View more" at bounding box center [784, 558] width 120 height 39
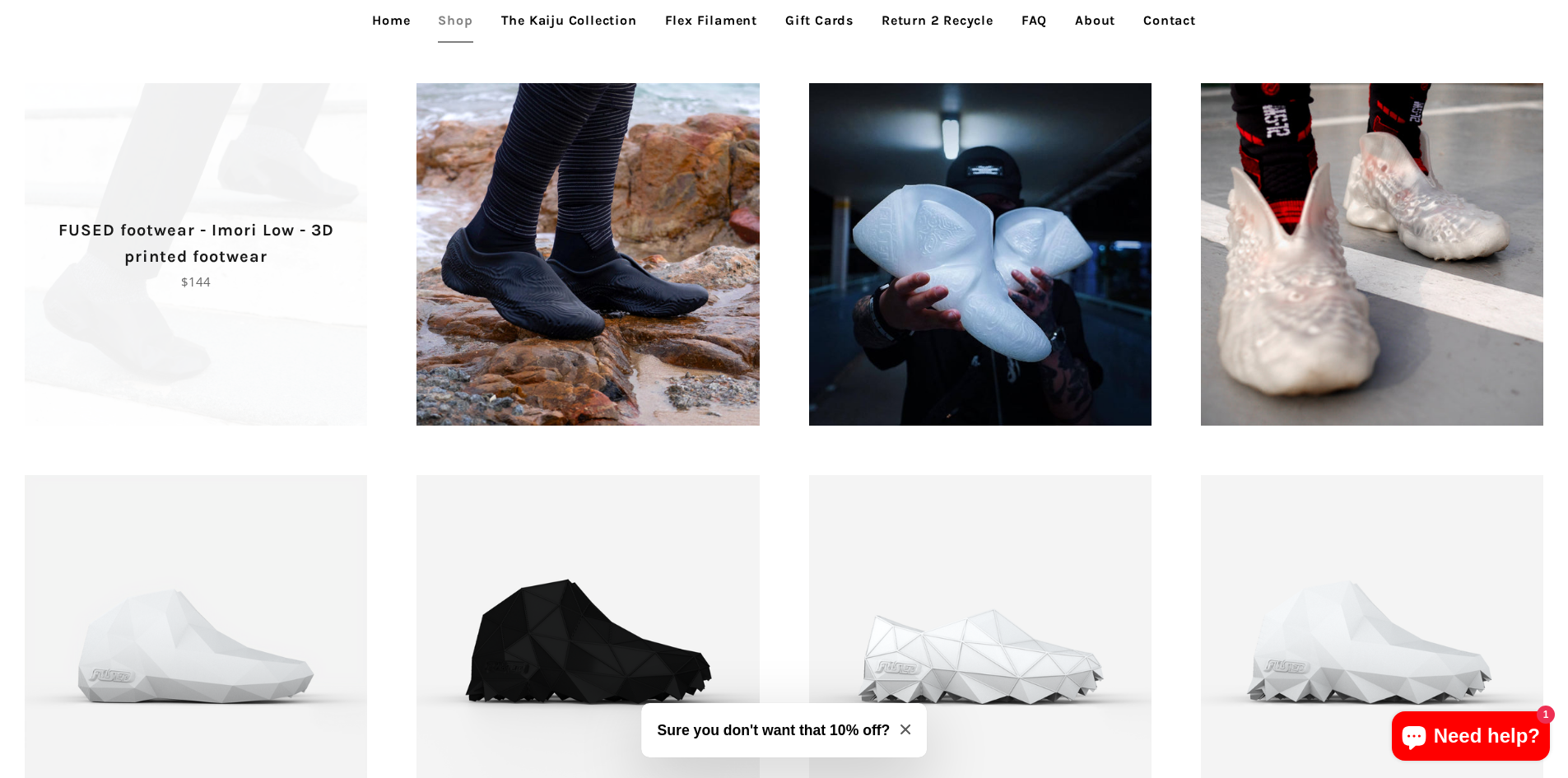
scroll to position [1621, 0]
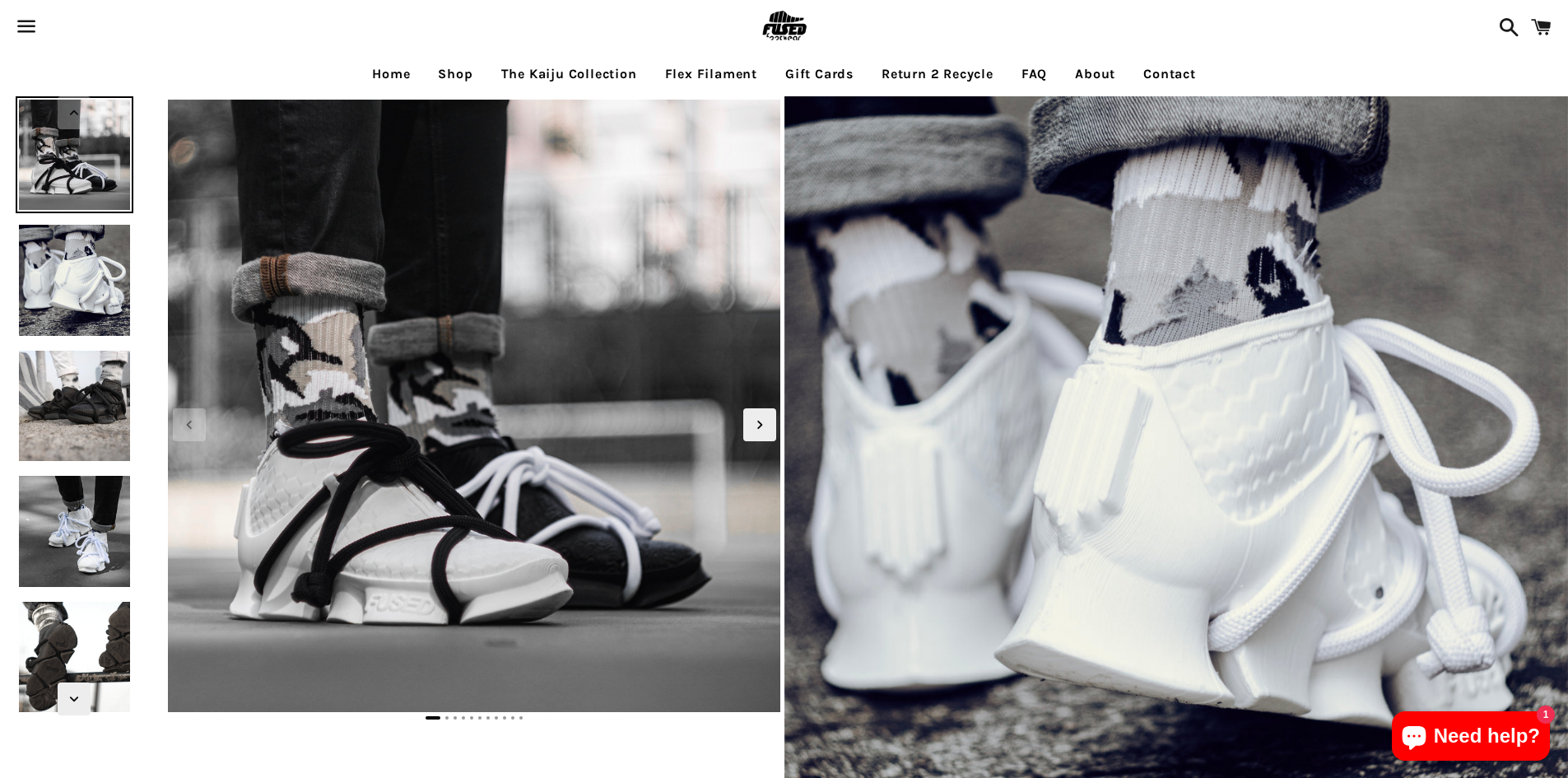
select select "**********"
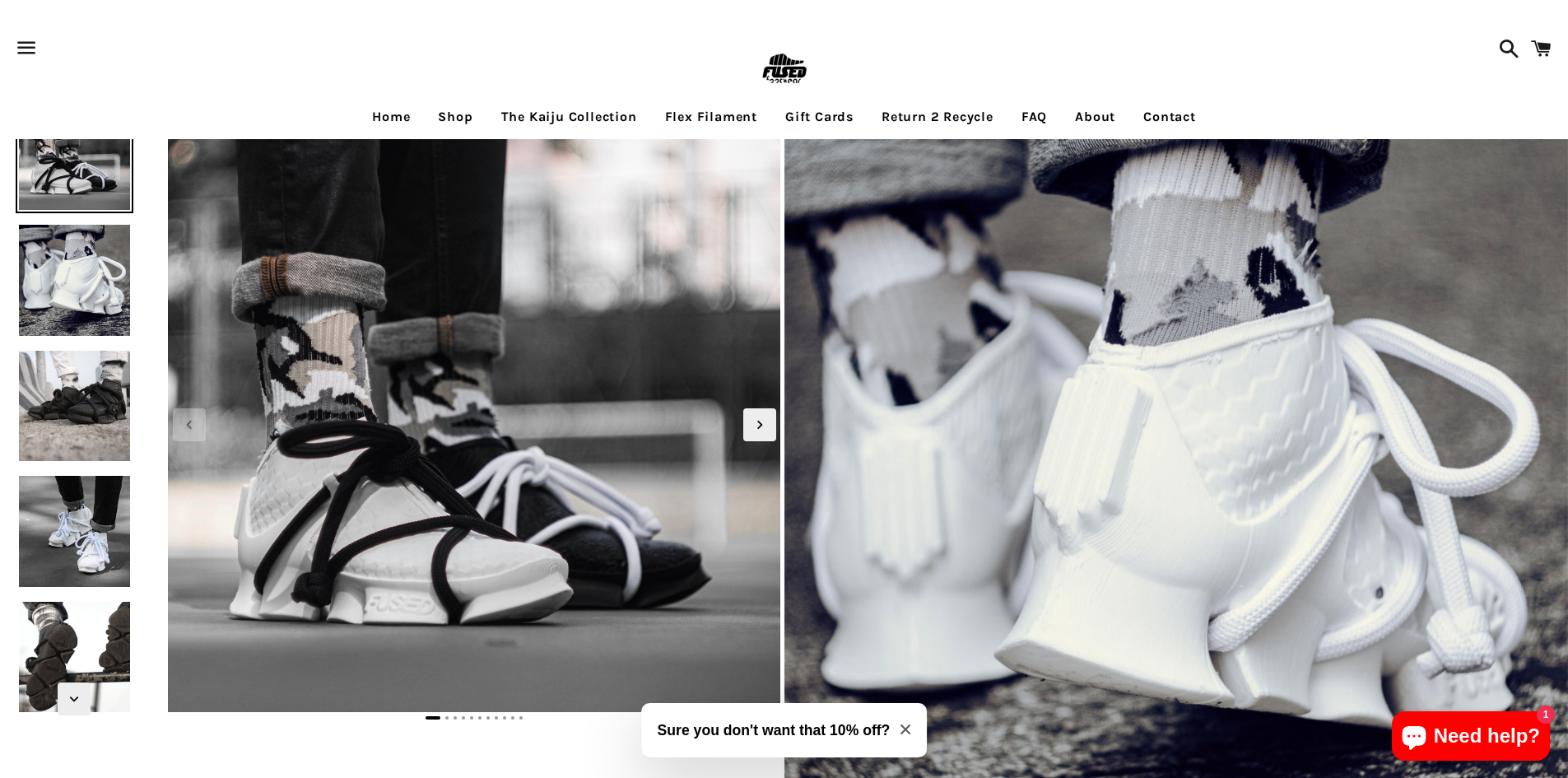
click at [538, 118] on link "The Kaiju Collection" at bounding box center [569, 117] width 160 height 41
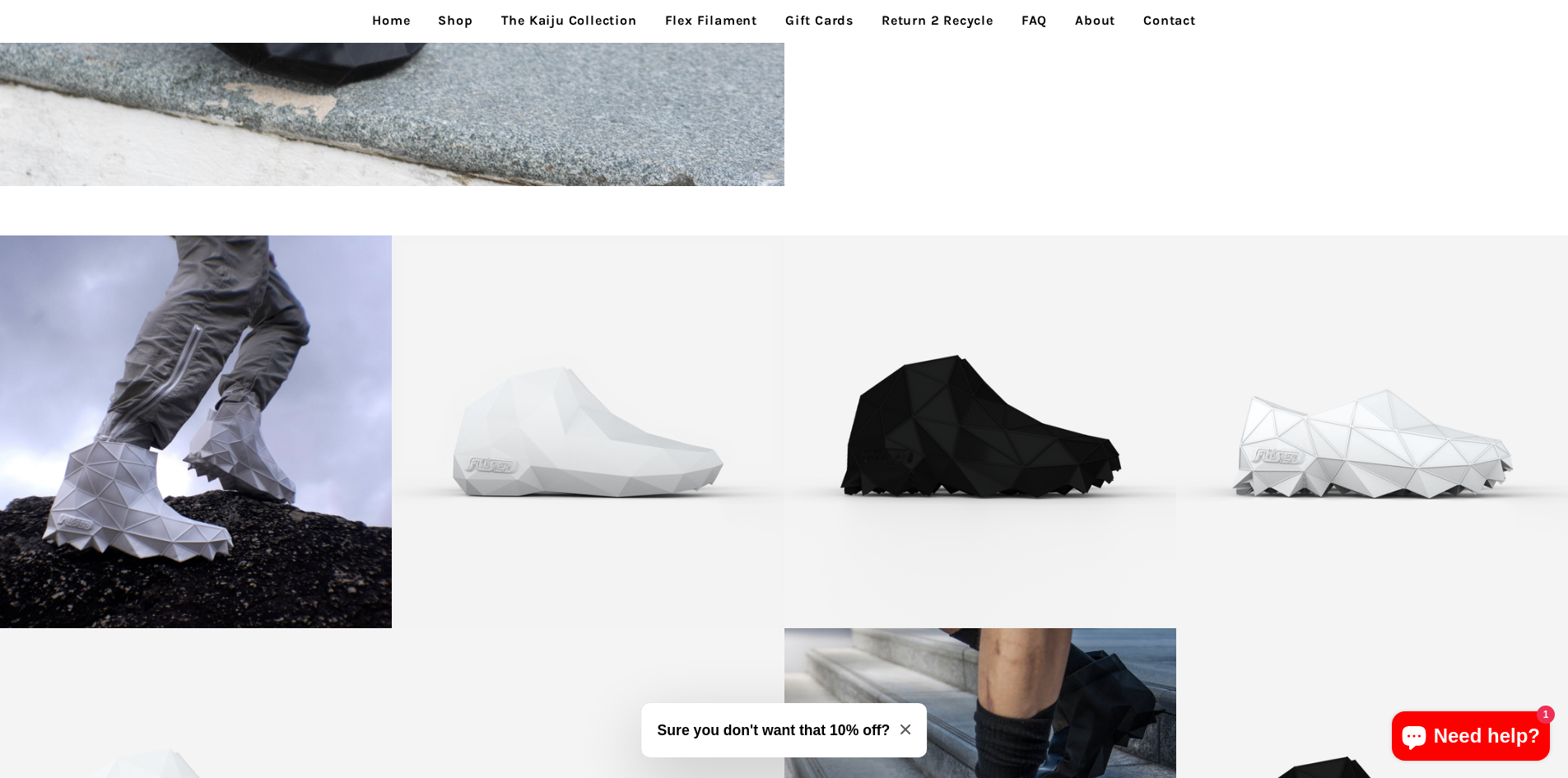
scroll to position [3457, 0]
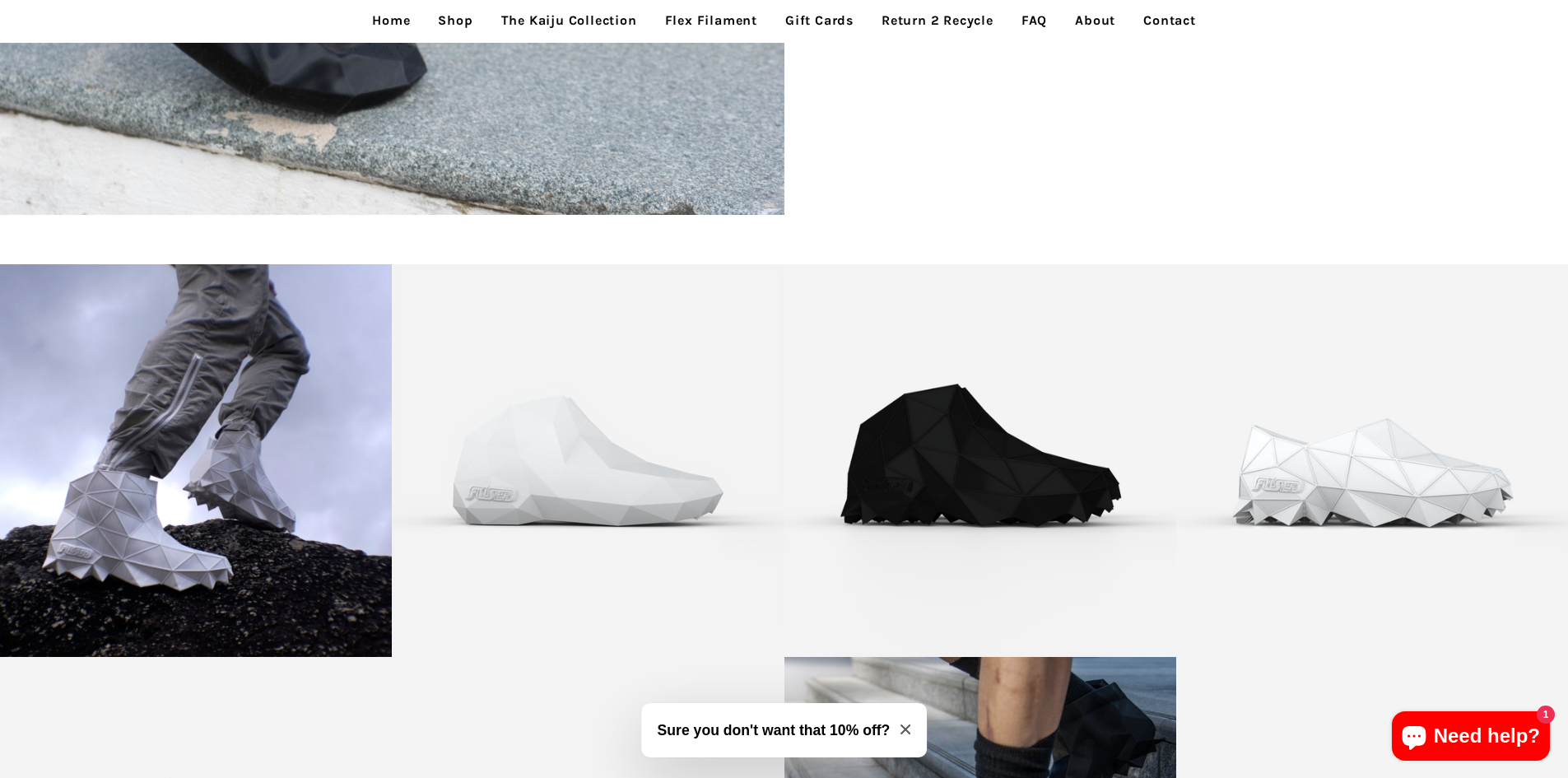
click at [709, 21] on link "Flex Filament" at bounding box center [711, 20] width 117 height 41
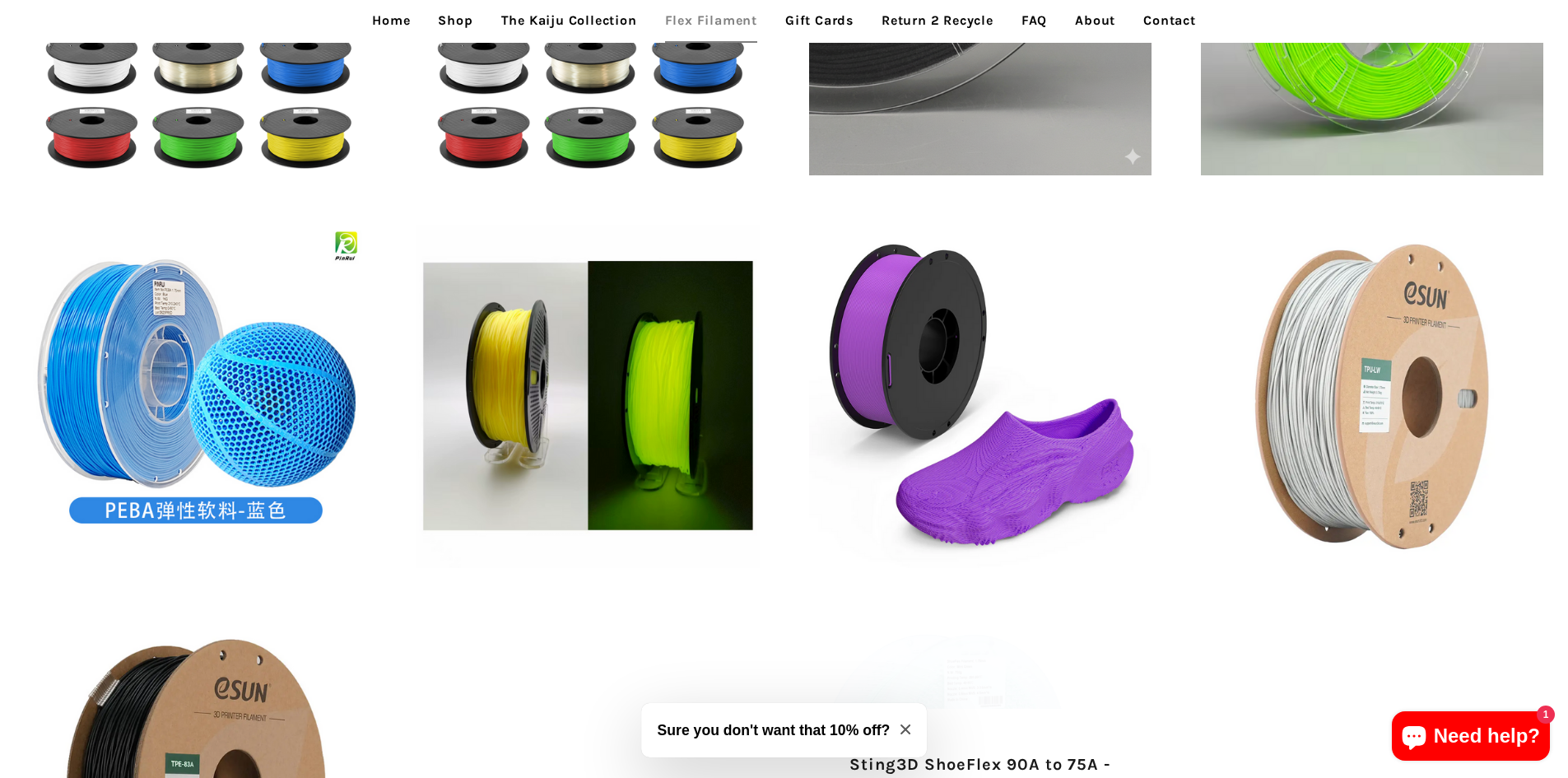
scroll to position [514, 0]
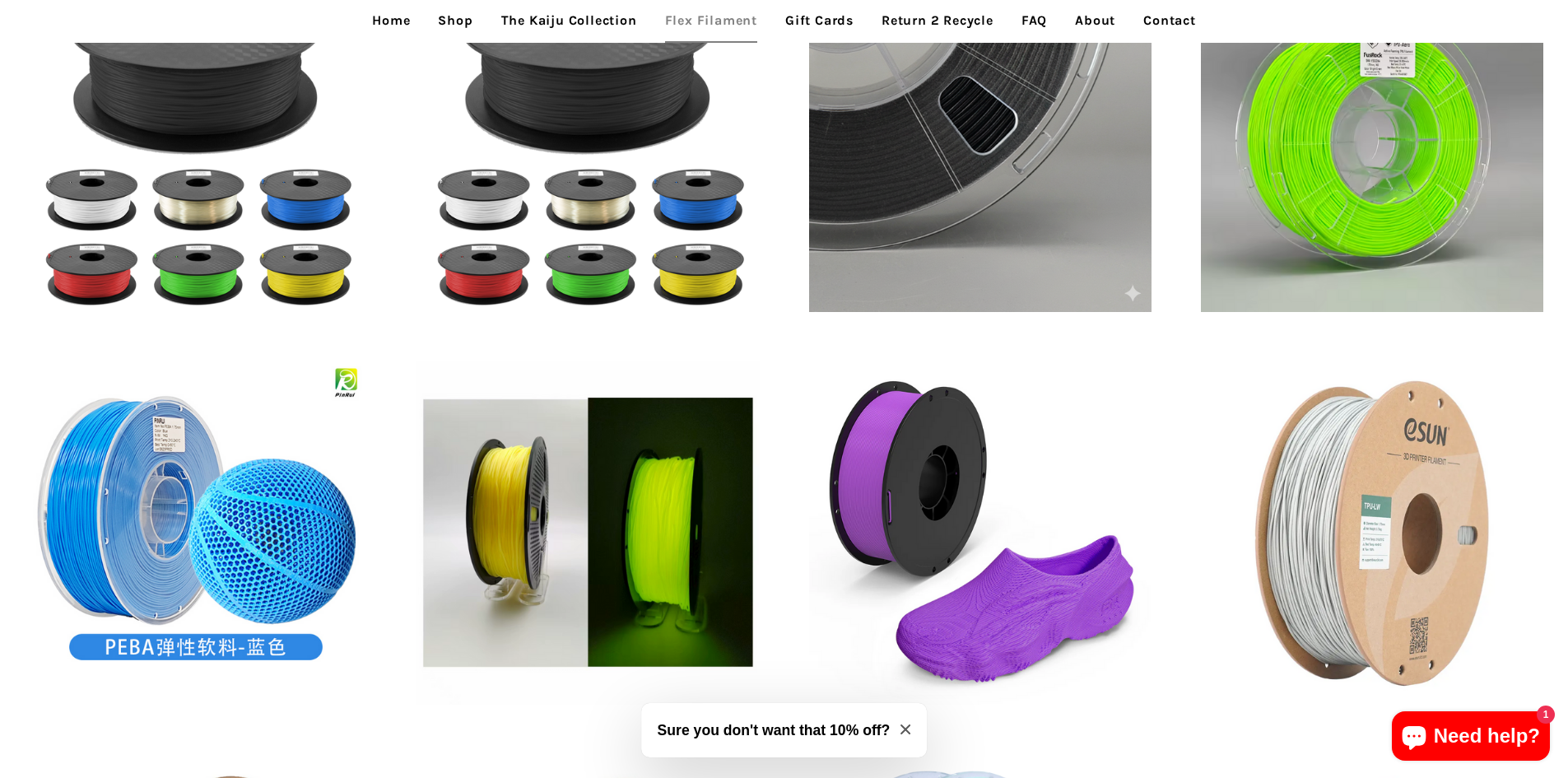
click at [819, 26] on link "Gift Cards" at bounding box center [819, 20] width 93 height 41
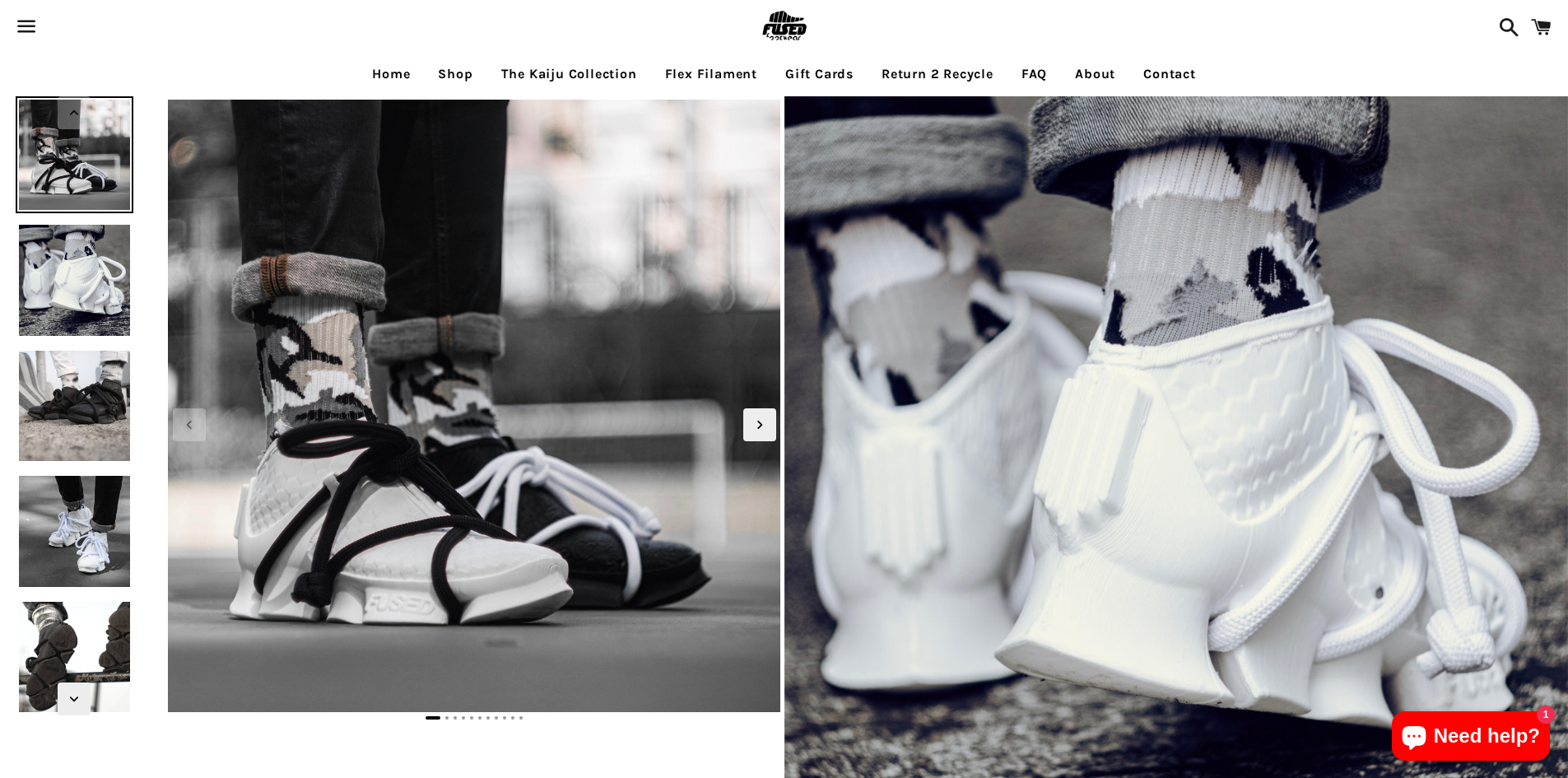
select select "**********"
